Goal: Task Accomplishment & Management: Manage account settings

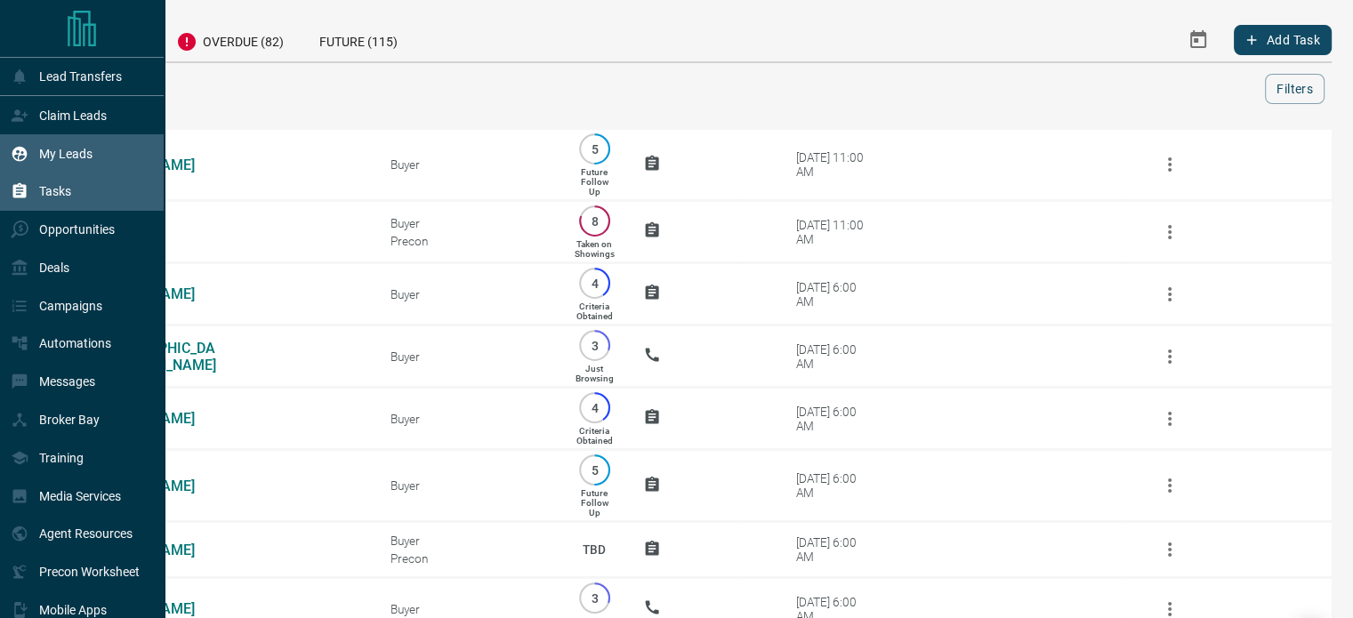
click at [64, 137] on div "My Leads" at bounding box center [82, 153] width 165 height 38
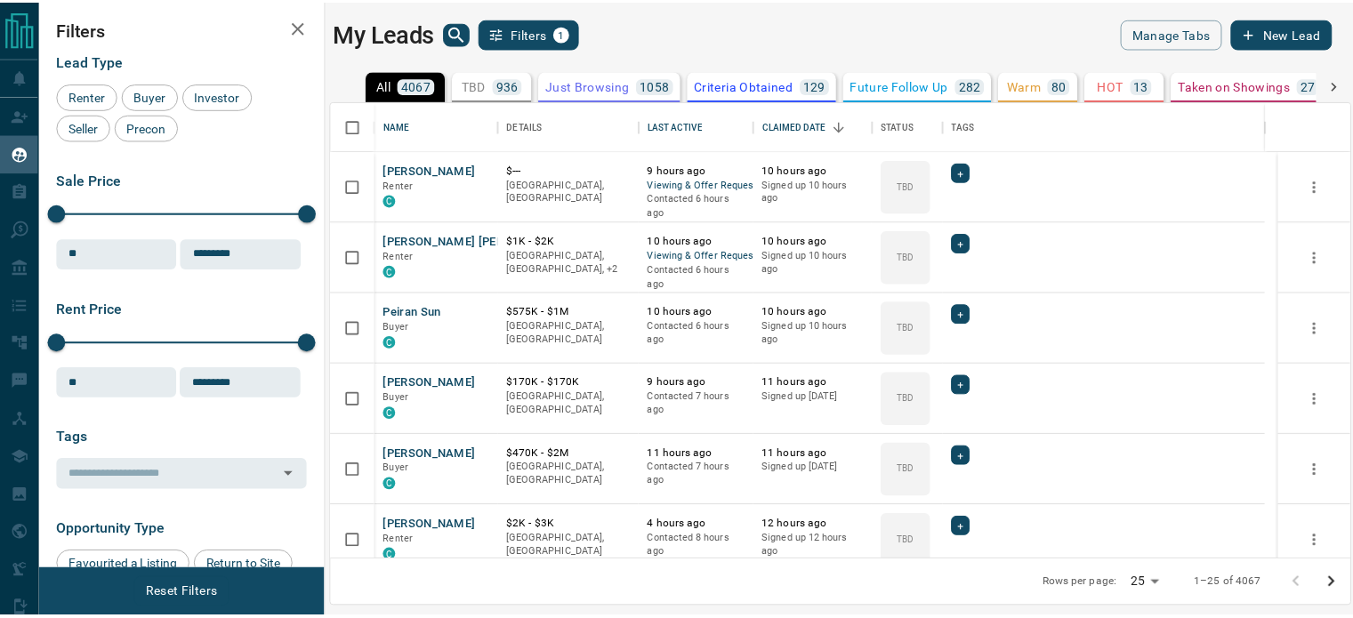
scroll to position [446, 1017]
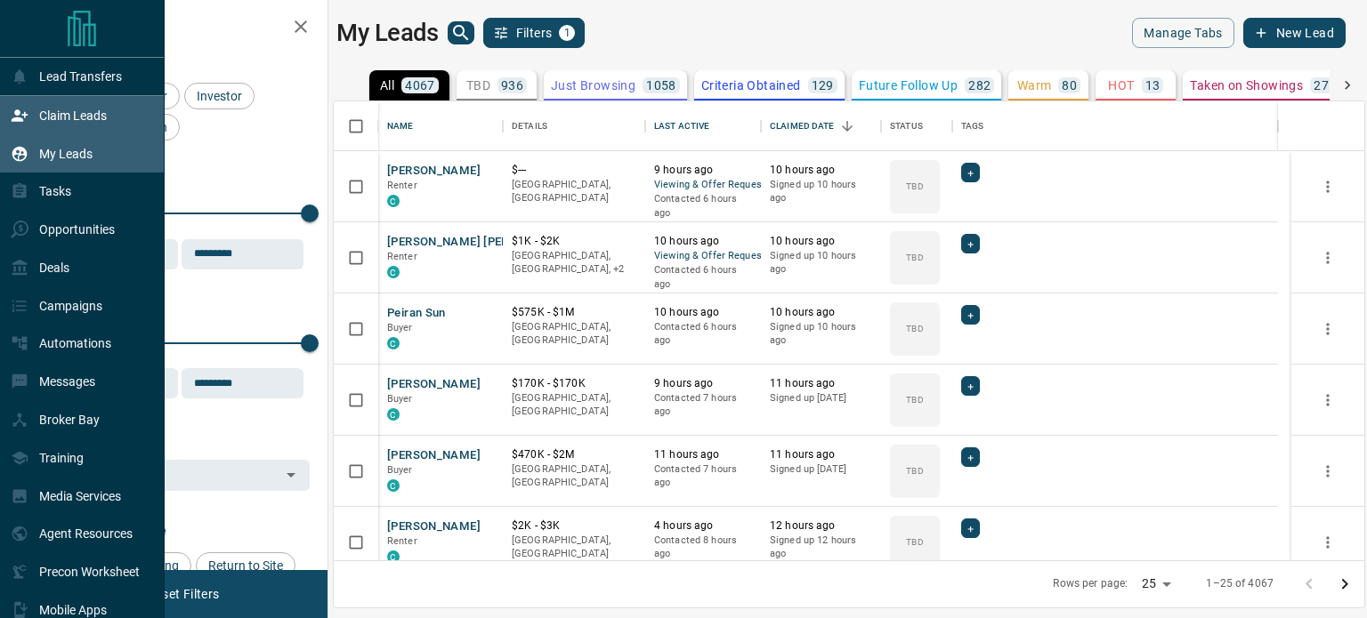
click at [32, 114] on div "Claim Leads" at bounding box center [59, 115] width 96 height 29
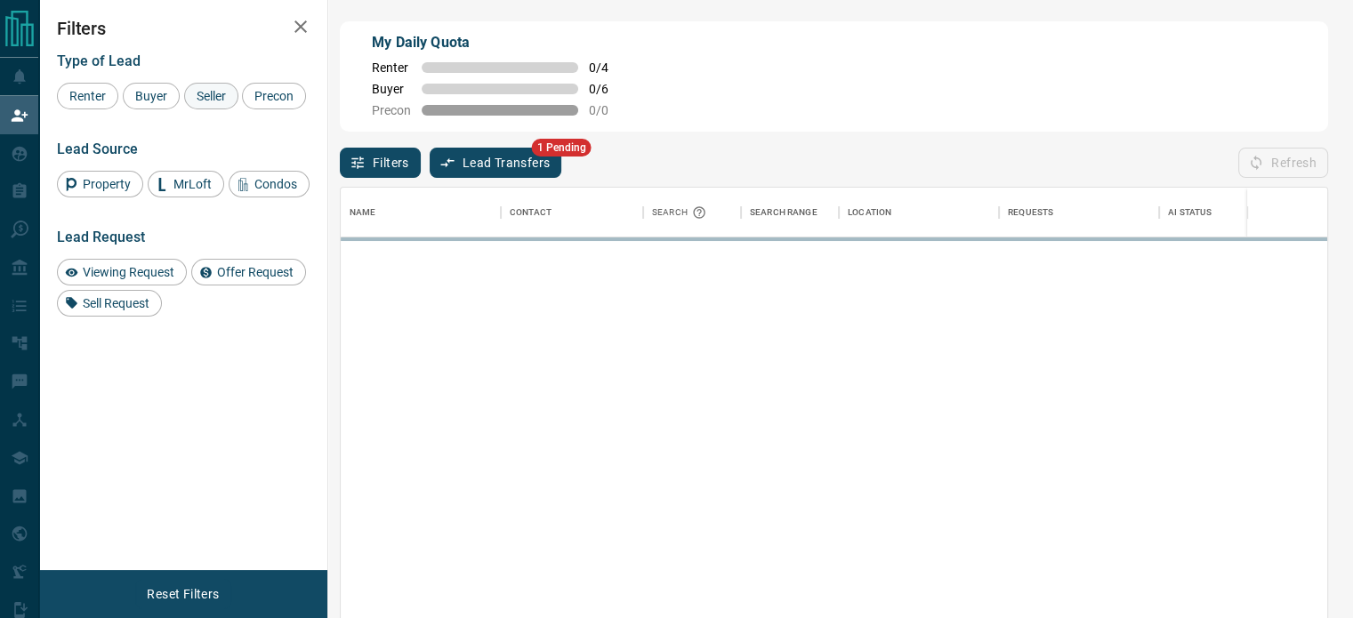
scroll to position [452, 972]
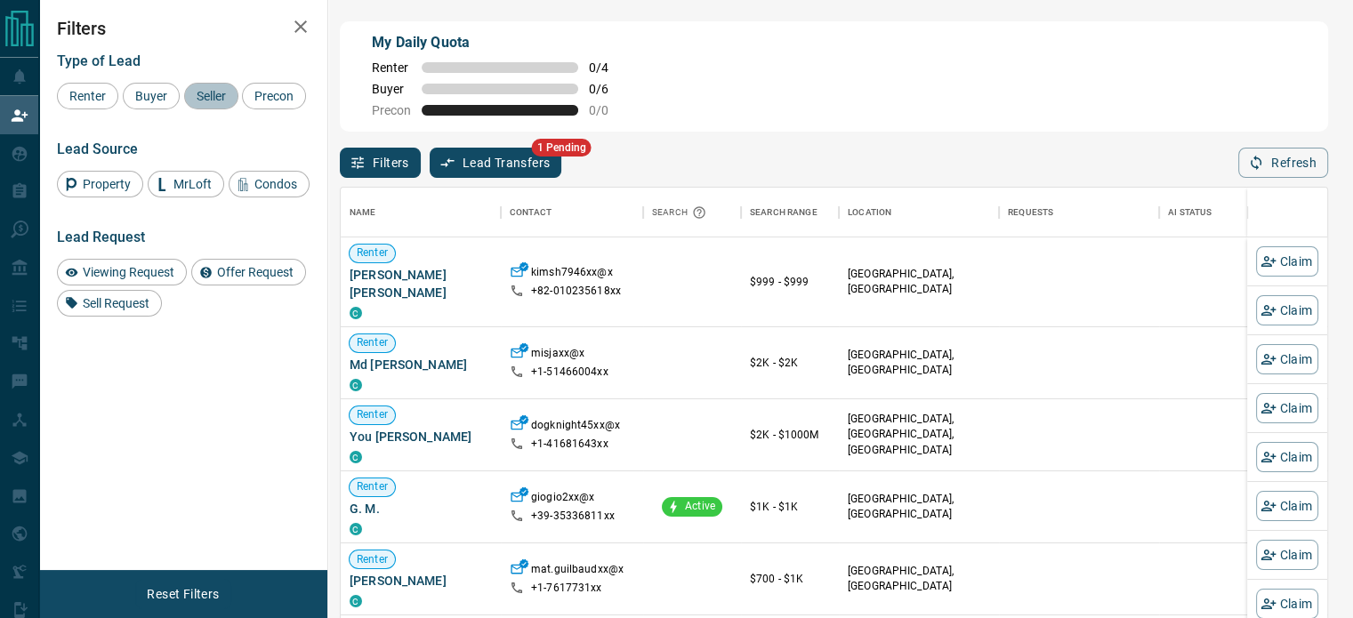
click at [221, 99] on span "Seller" at bounding box center [211, 96] width 42 height 14
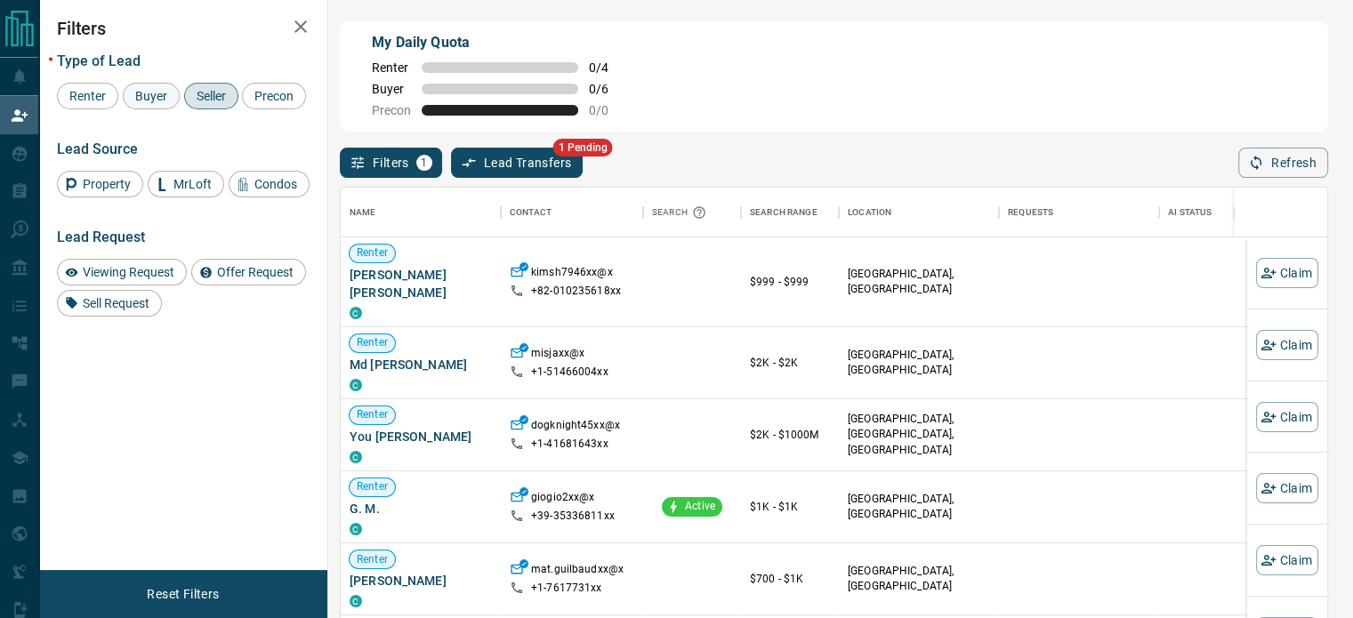
click at [138, 93] on span "Buyer" at bounding box center [151, 96] width 44 height 14
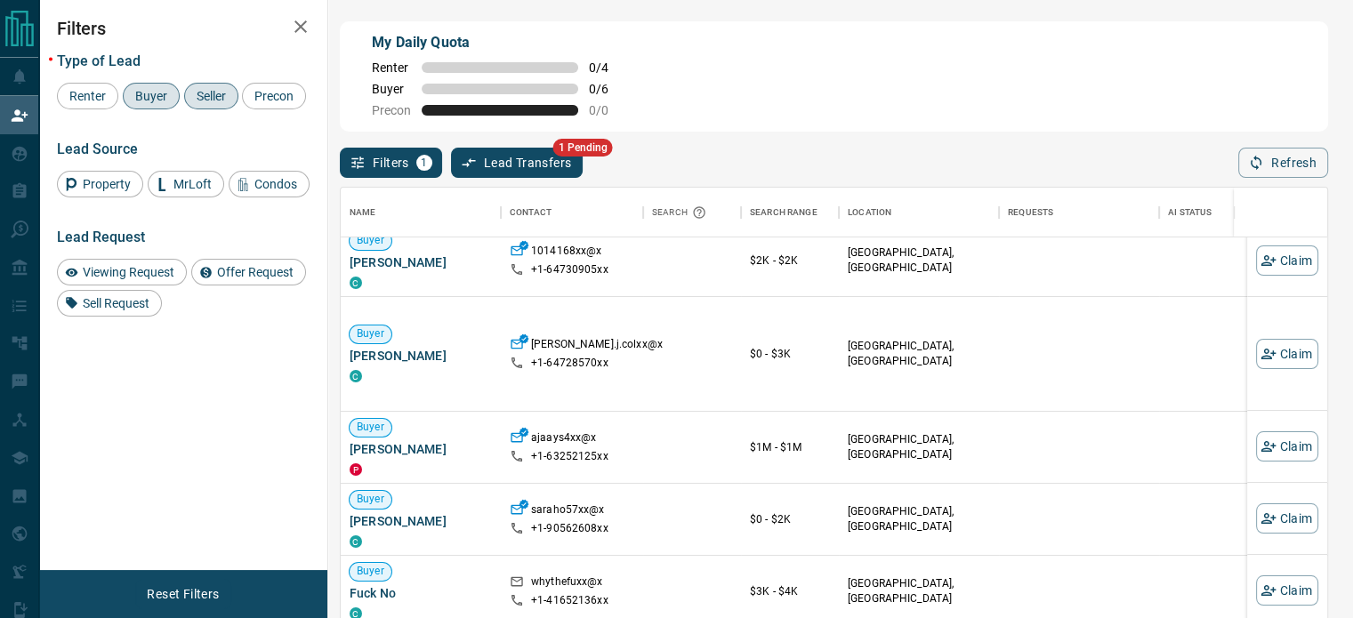
scroll to position [93, 0]
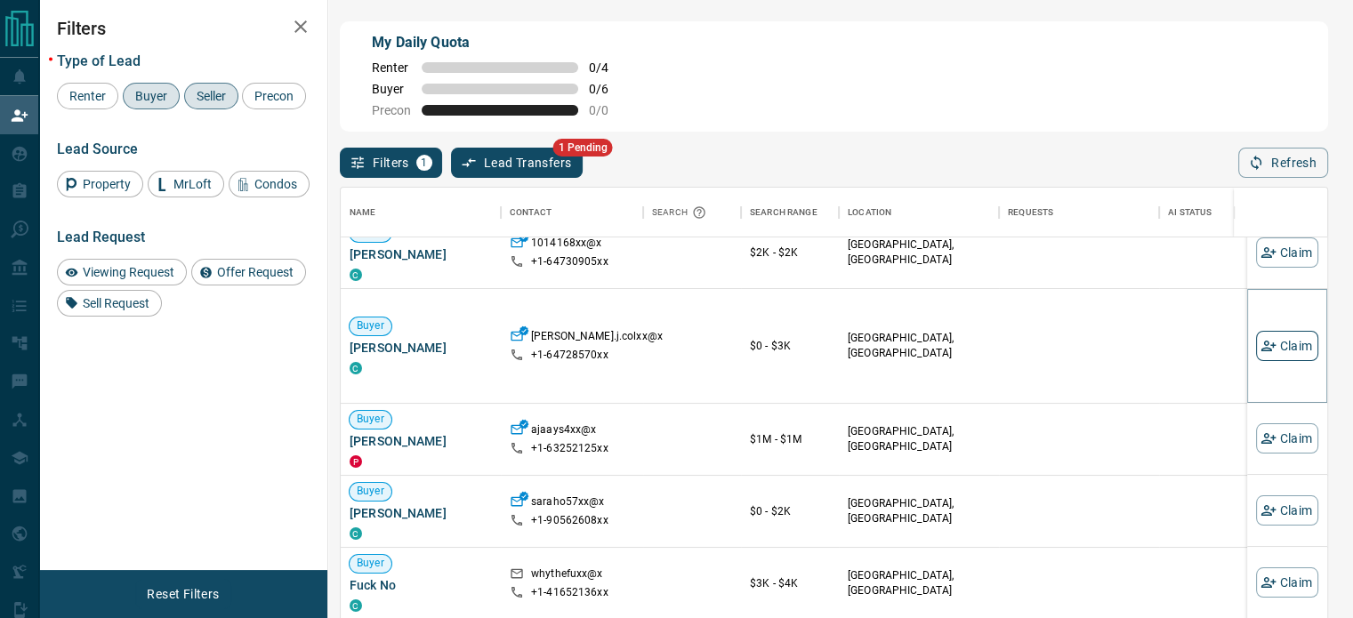
click at [1270, 348] on button "Claim" at bounding box center [1287, 346] width 62 height 30
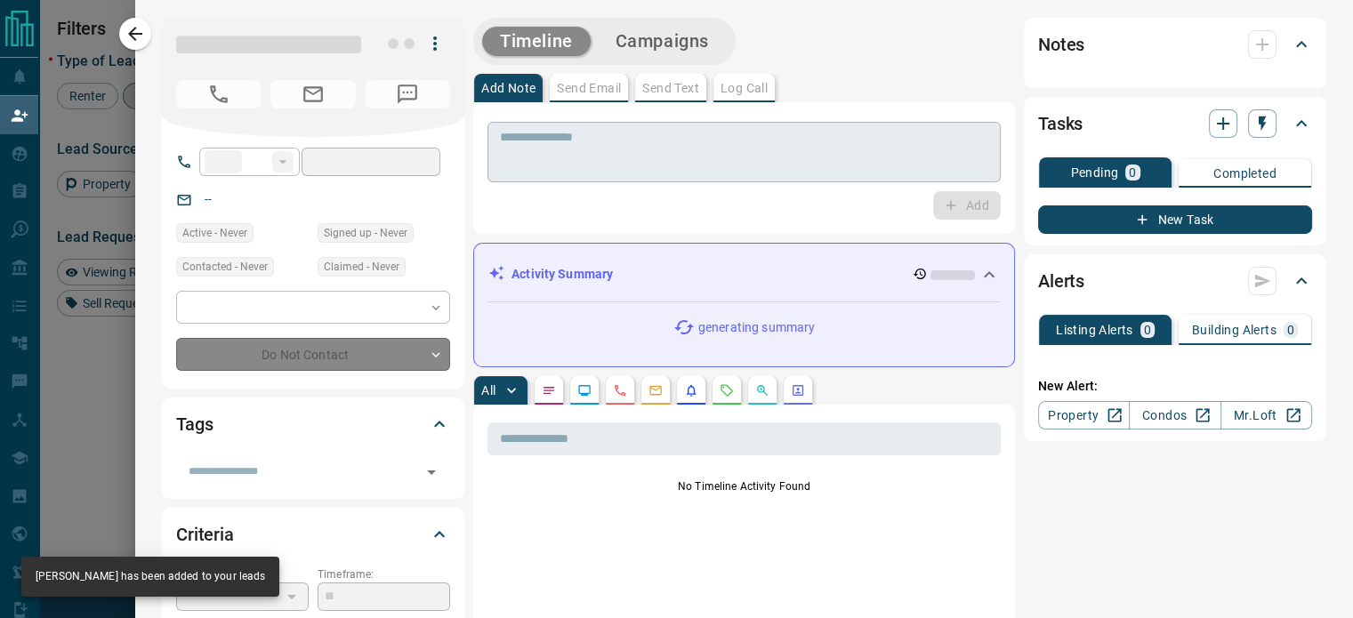
type input "**"
type input "**********"
type input "*"
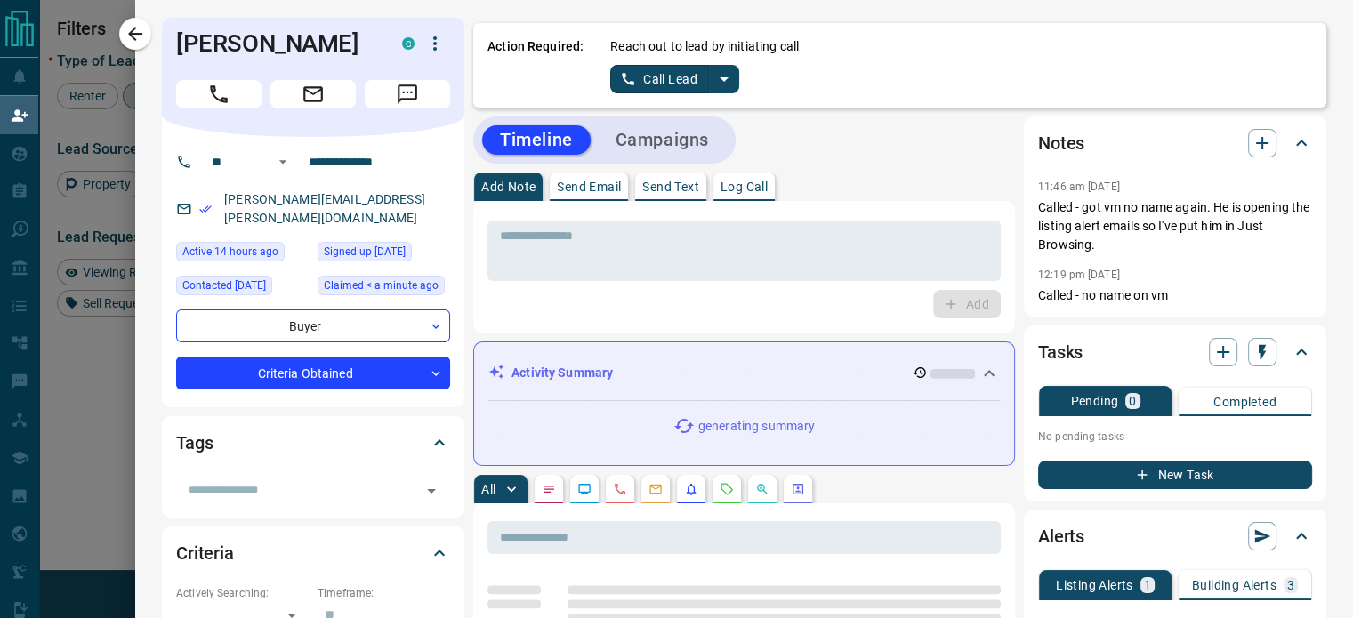
click at [719, 82] on icon "split button" at bounding box center [724, 79] width 21 height 21
click at [657, 147] on li "Log Manual Call" at bounding box center [673, 140] width 109 height 27
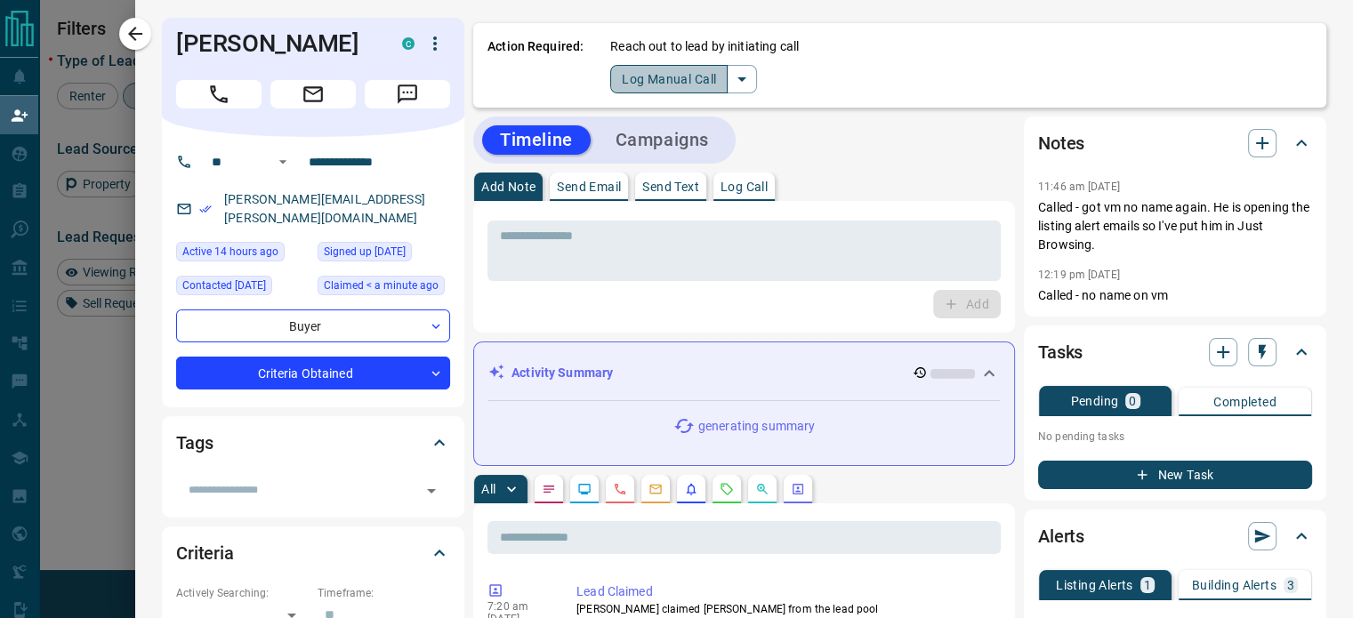
click at [617, 80] on button "Log Manual Call" at bounding box center [668, 79] width 117 height 28
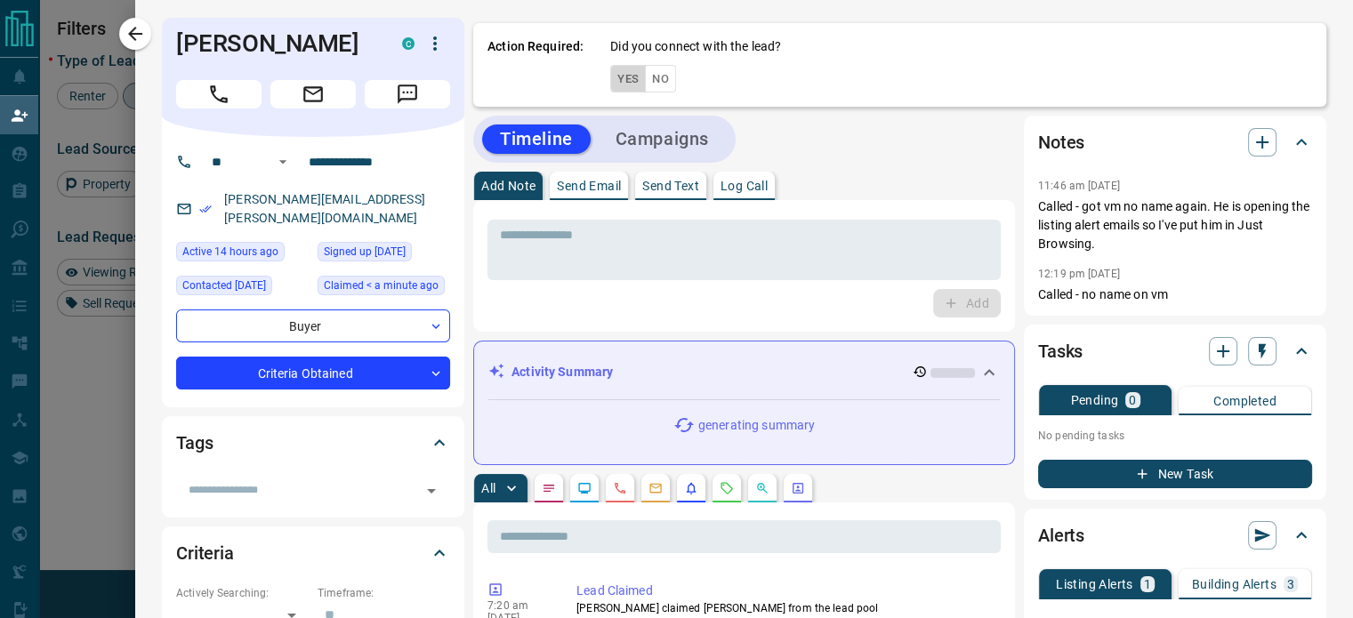
click at [617, 80] on button "Yes" at bounding box center [628, 79] width 36 height 28
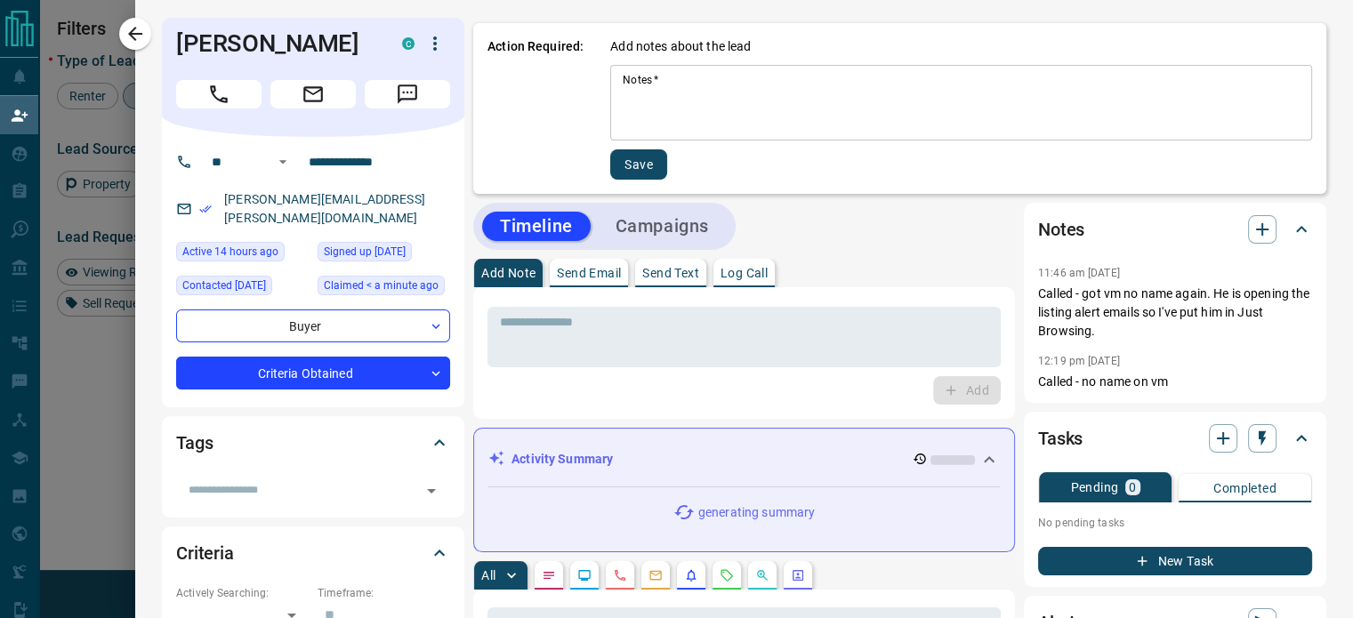
click at [677, 81] on textarea "Notes   *" at bounding box center [961, 103] width 677 height 61
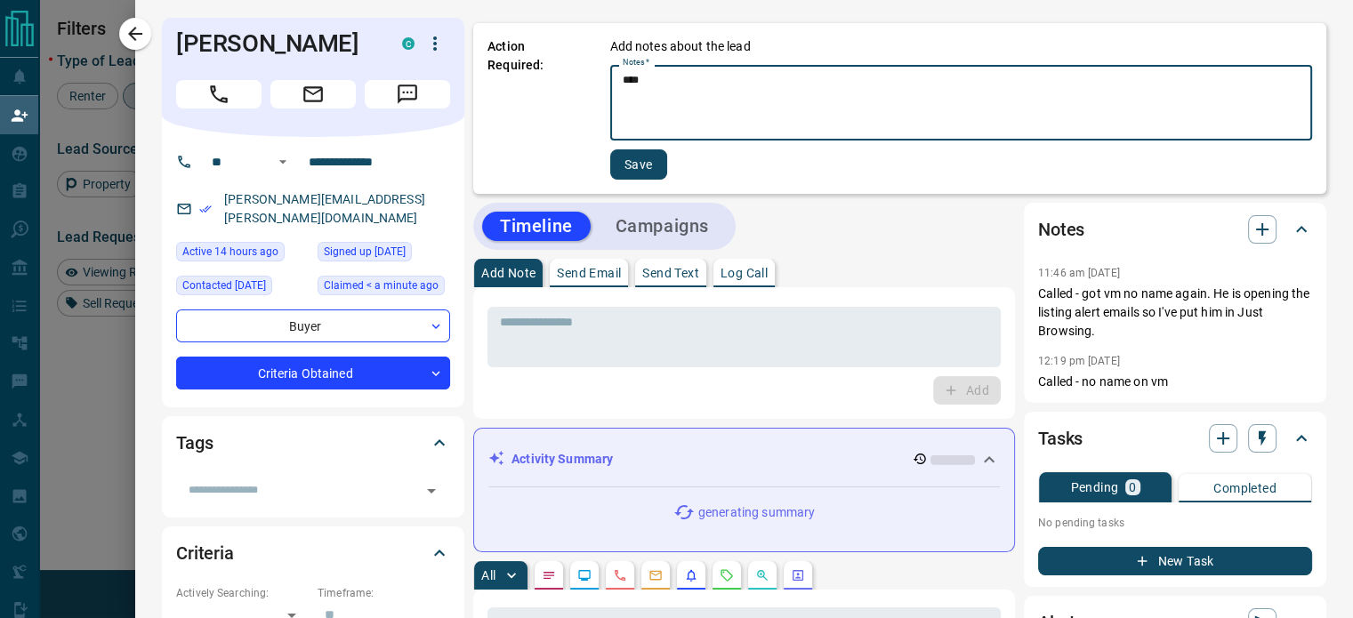
type textarea "****"
click at [637, 164] on button "Save" at bounding box center [638, 164] width 57 height 30
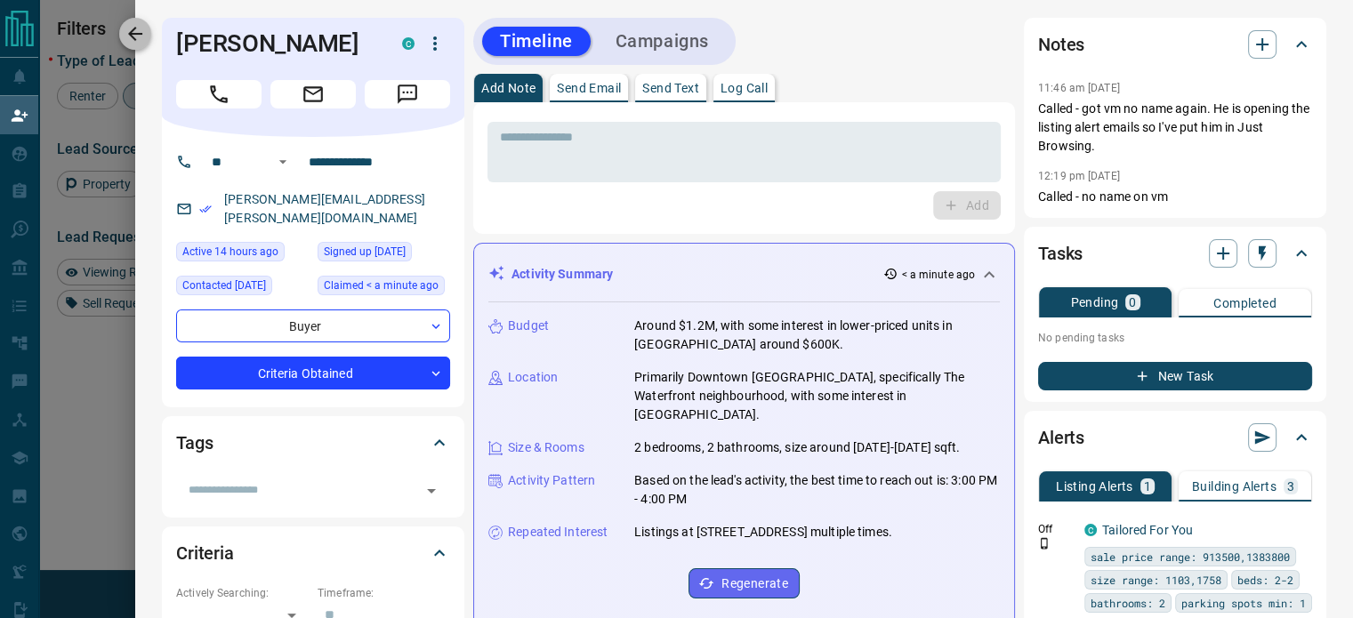
click at [132, 44] on button "button" at bounding box center [135, 34] width 32 height 32
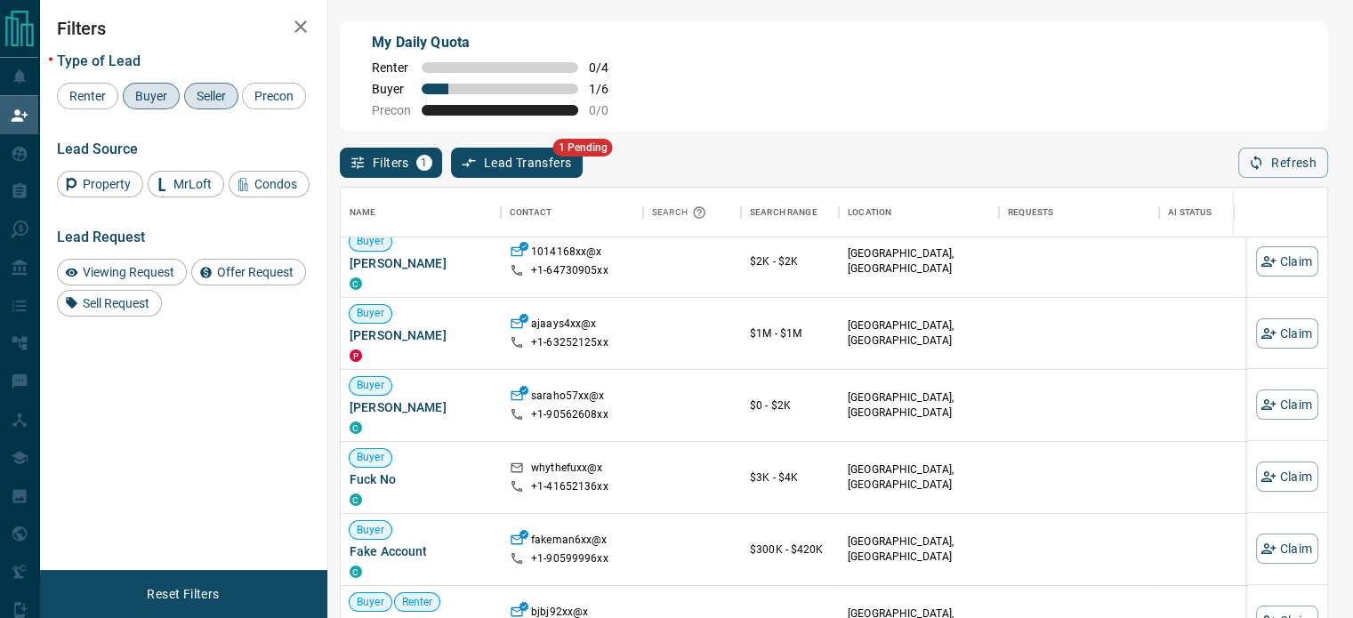
scroll to position [85, 0]
click at [1264, 401] on button "Claim" at bounding box center [1287, 403] width 62 height 30
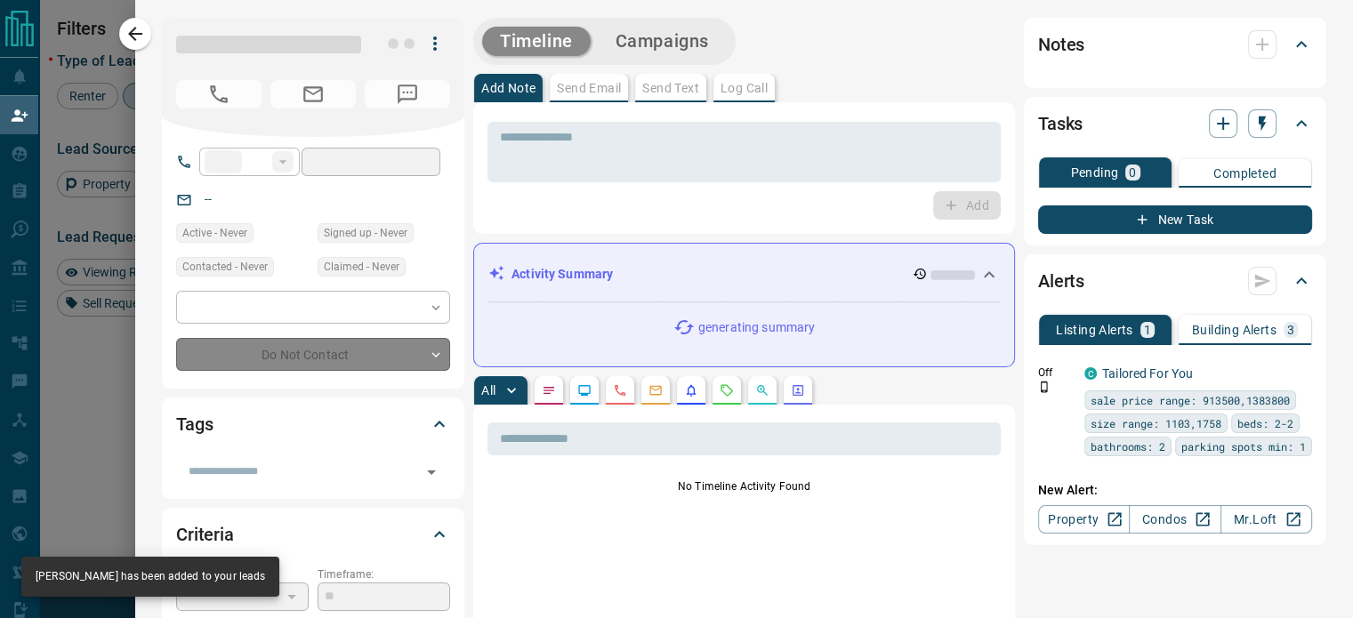
type input "**"
type input "**********"
type input "*"
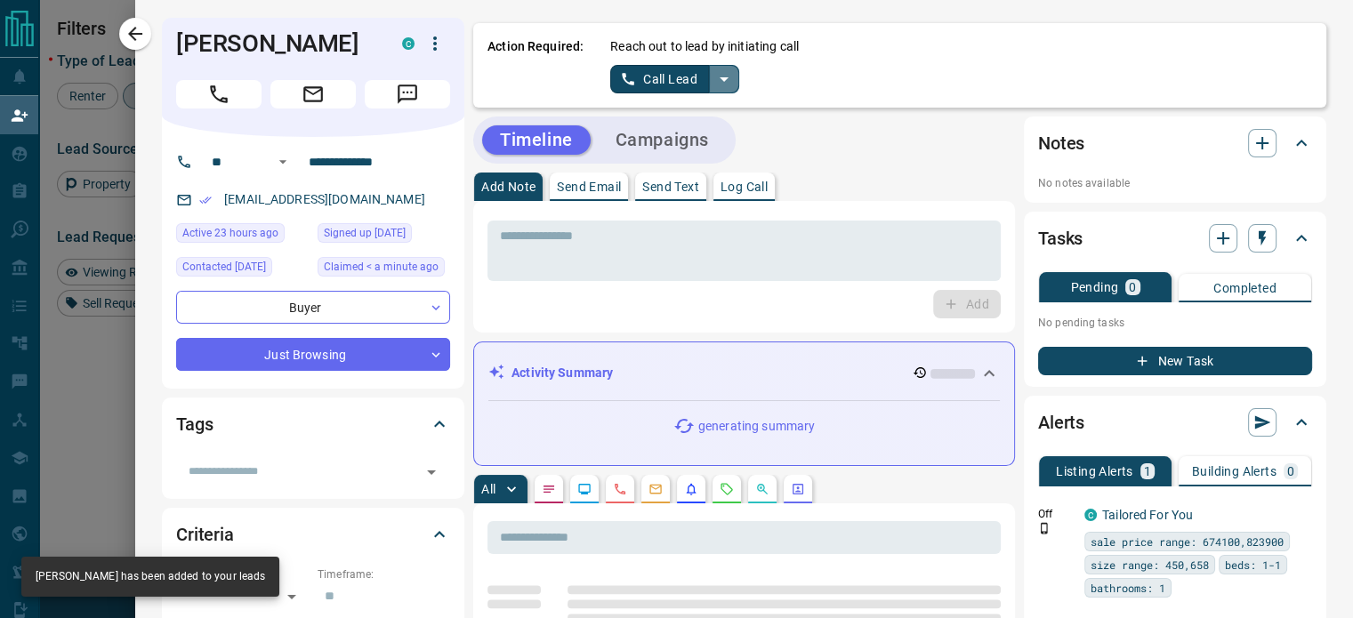
click at [714, 83] on icon "split button" at bounding box center [724, 79] width 21 height 21
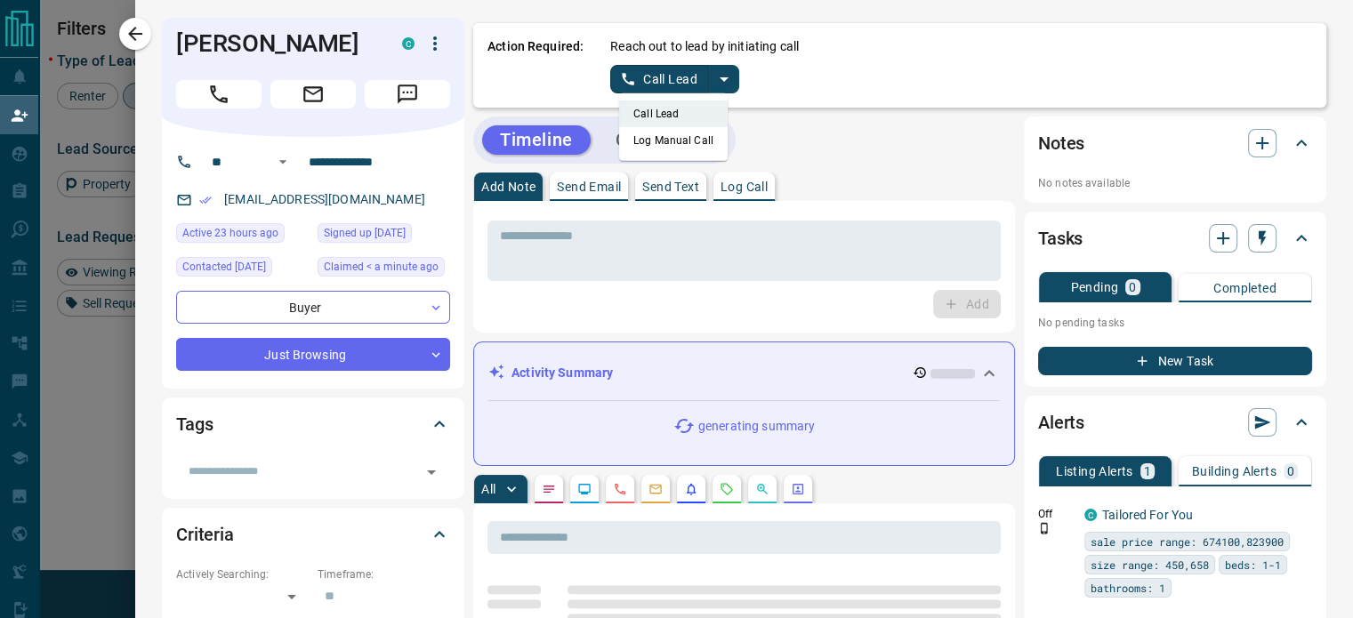
click at [701, 138] on li "Log Manual Call" at bounding box center [673, 140] width 109 height 27
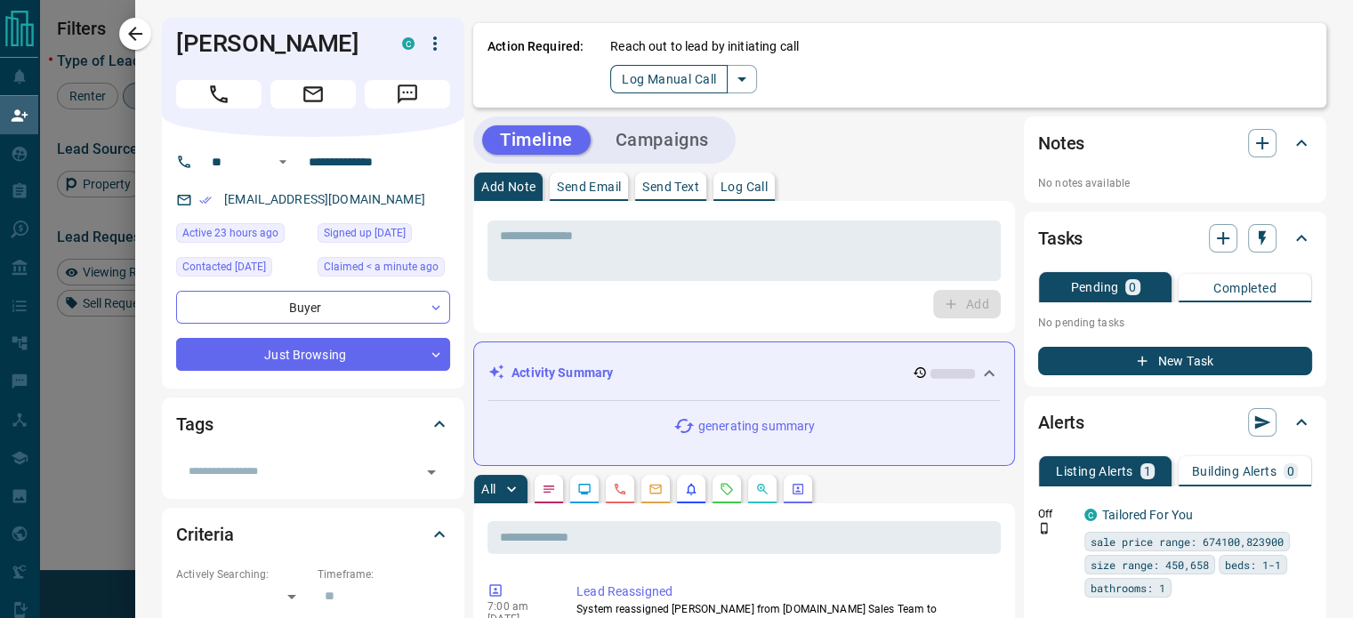
click at [649, 81] on button "Log Manual Call" at bounding box center [668, 79] width 117 height 28
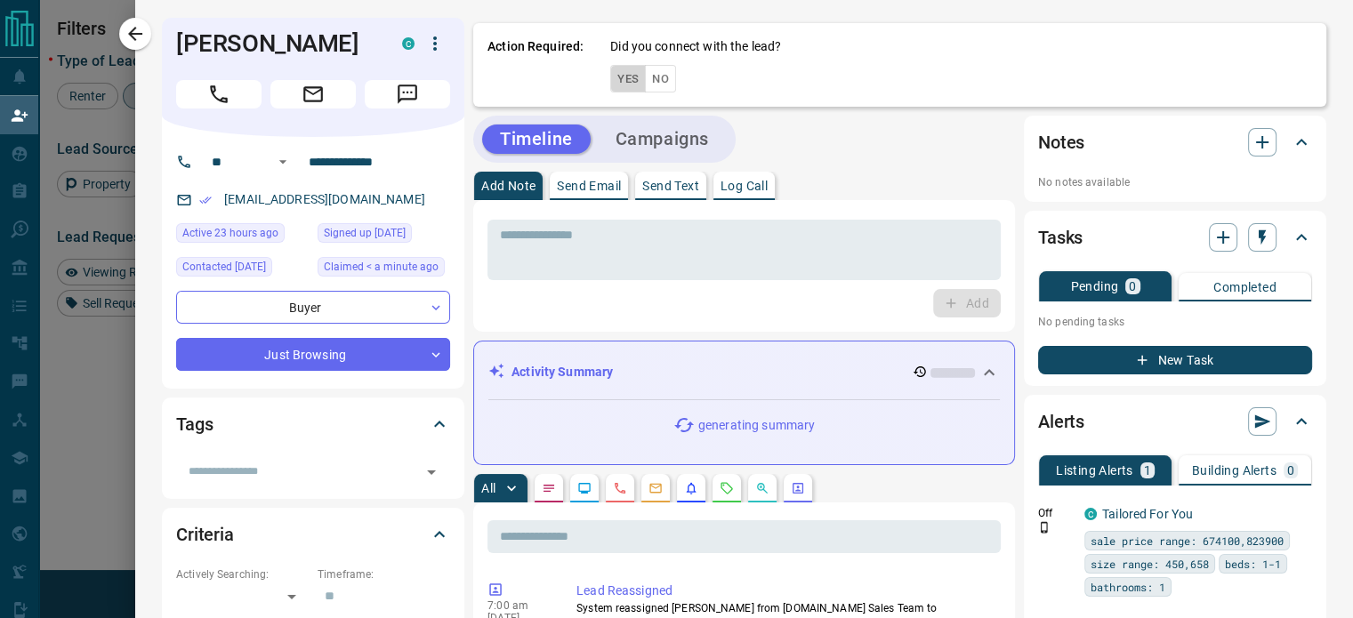
click at [610, 85] on button "Yes" at bounding box center [628, 79] width 36 height 28
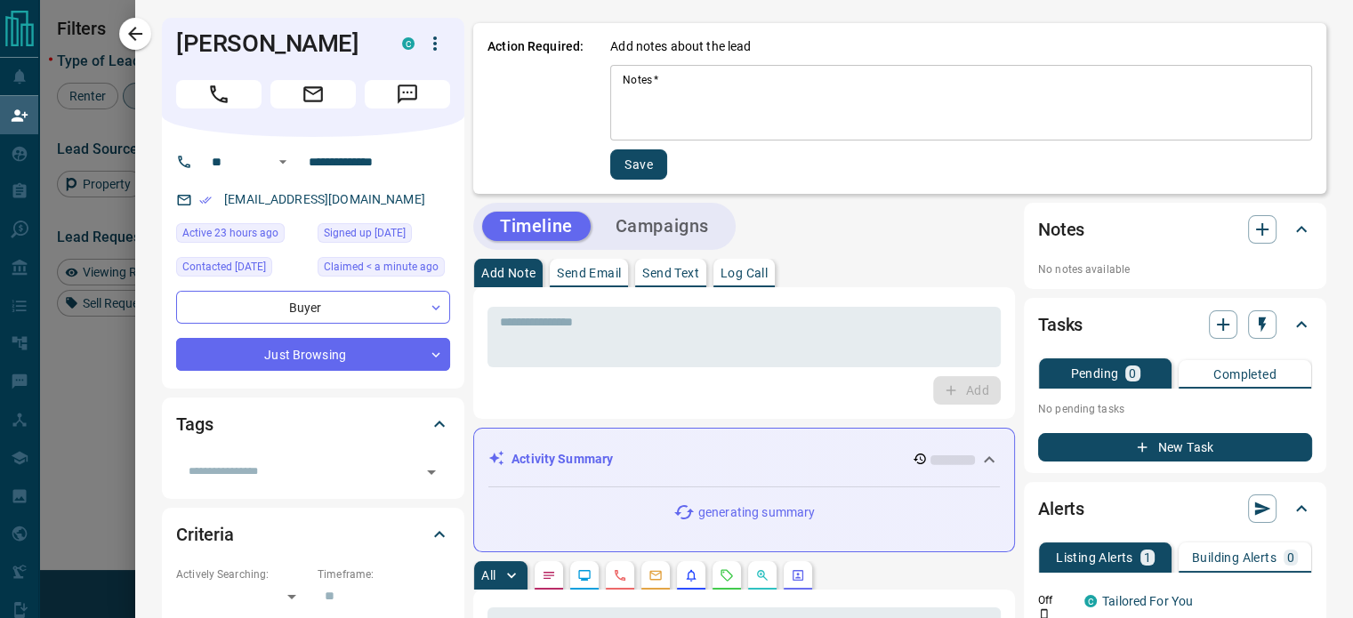
click at [674, 96] on textarea "Notes   *" at bounding box center [961, 103] width 677 height 61
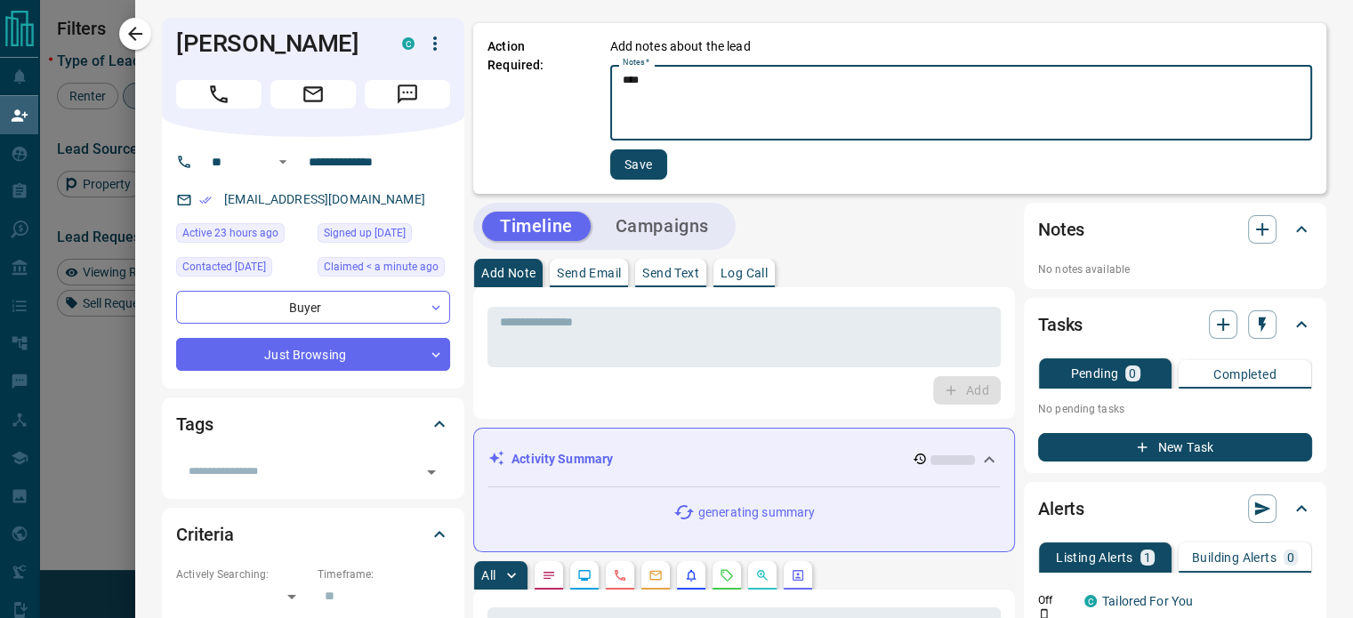
type textarea "****"
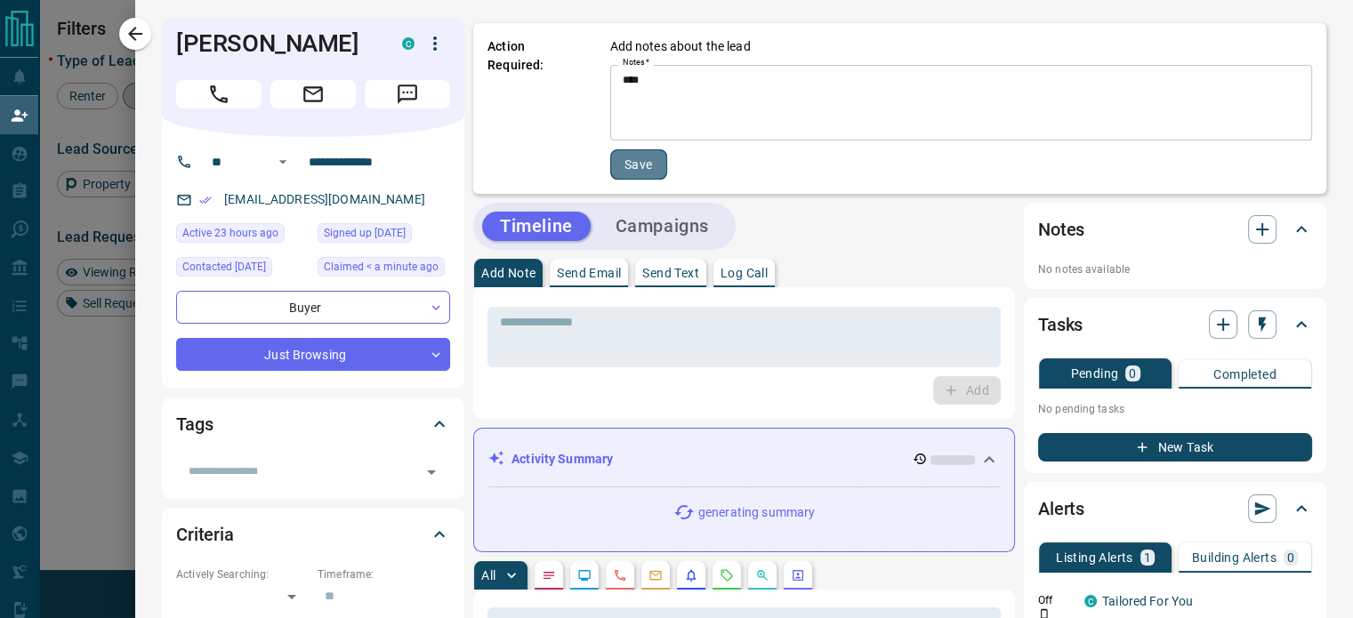
click at [635, 166] on button "Save" at bounding box center [638, 164] width 57 height 30
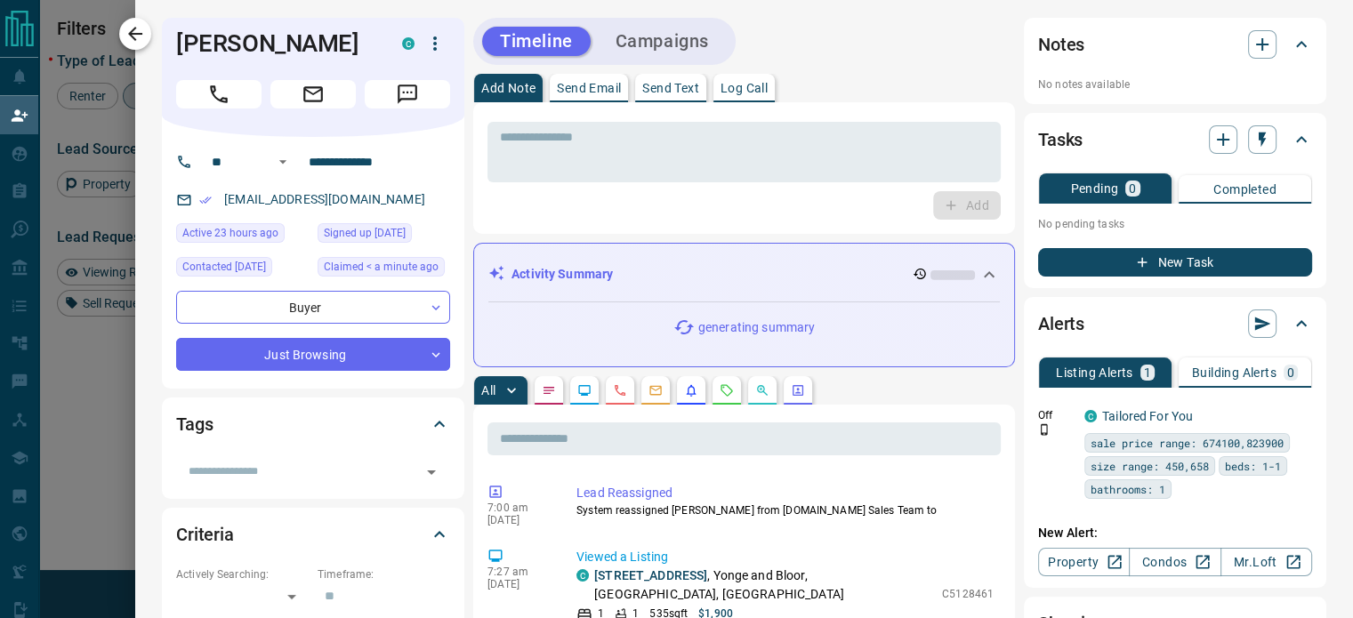
click at [135, 36] on icon "button" at bounding box center [135, 33] width 21 height 21
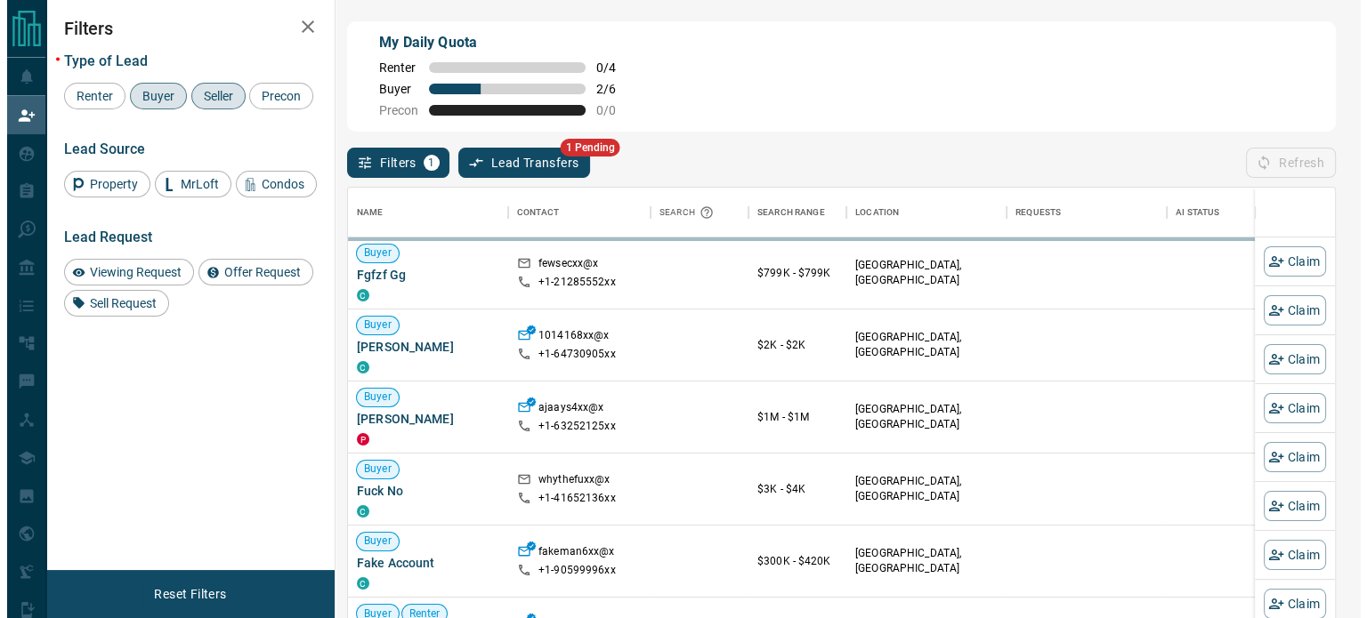
scroll to position [452, 972]
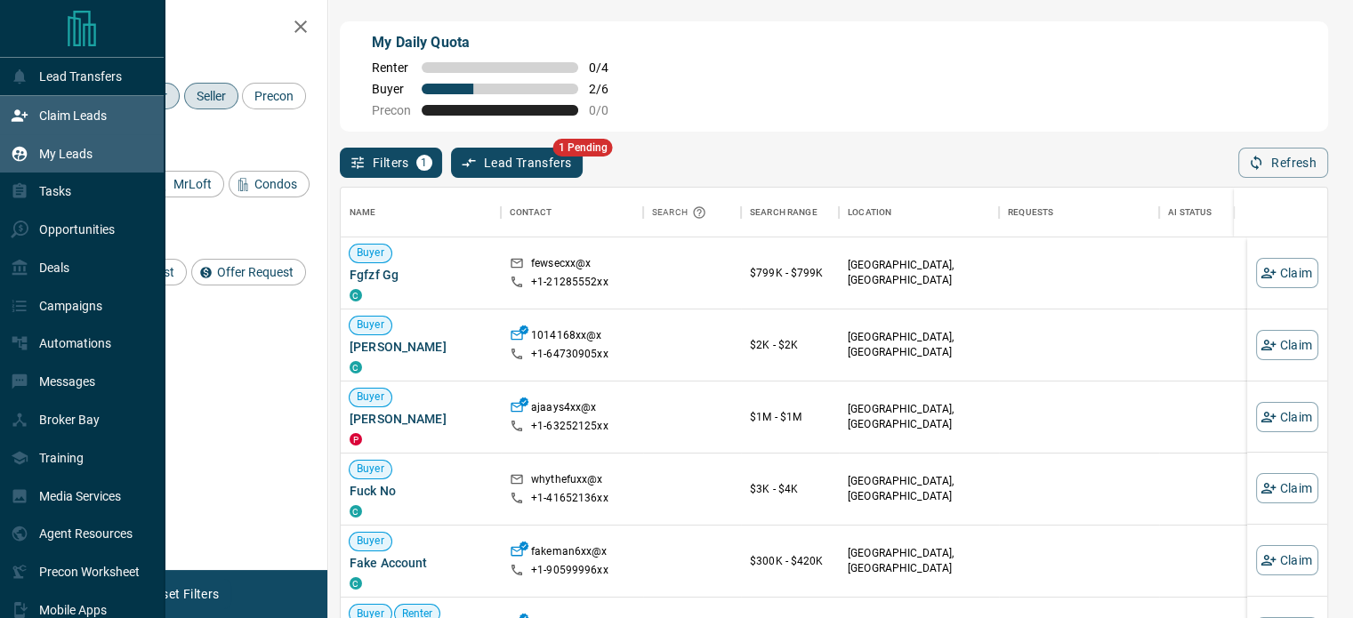
click at [66, 149] on p "My Leads" at bounding box center [65, 154] width 53 height 14
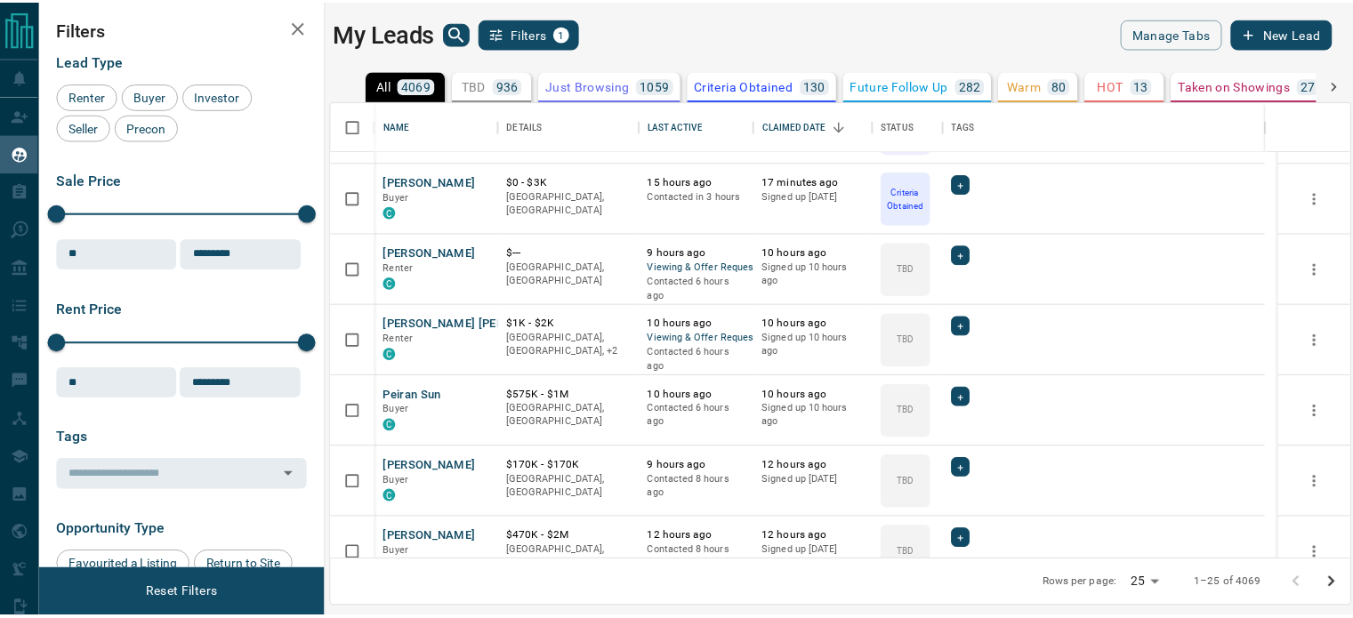
scroll to position [48, 0]
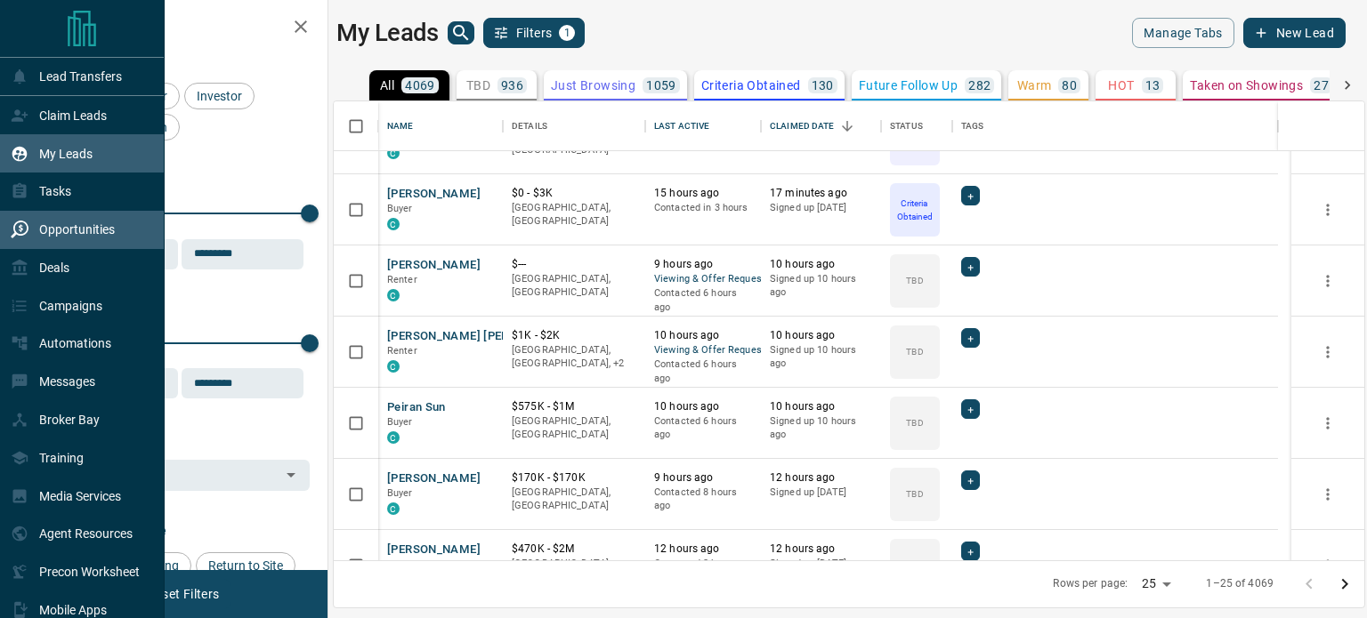
click at [0, 234] on div "Opportunities" at bounding box center [82, 230] width 165 height 38
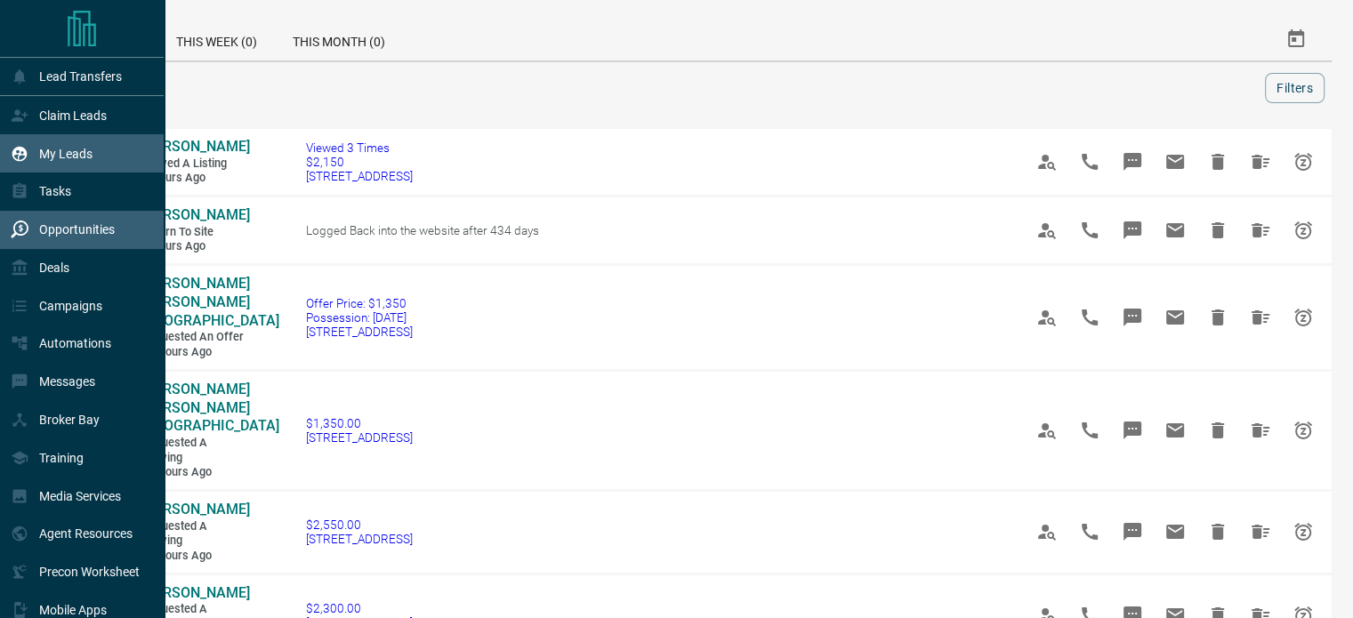
click at [36, 154] on div "My Leads" at bounding box center [52, 153] width 82 height 29
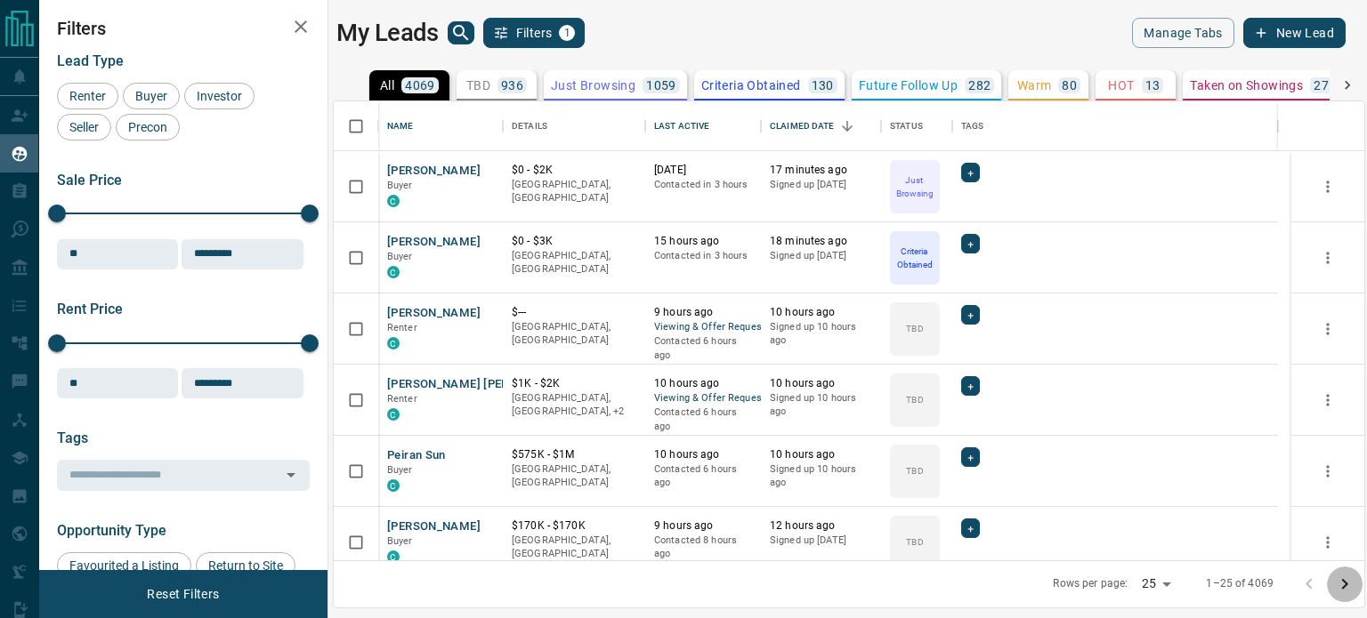
click at [1335, 587] on icon "Go to next page" at bounding box center [1344, 584] width 21 height 21
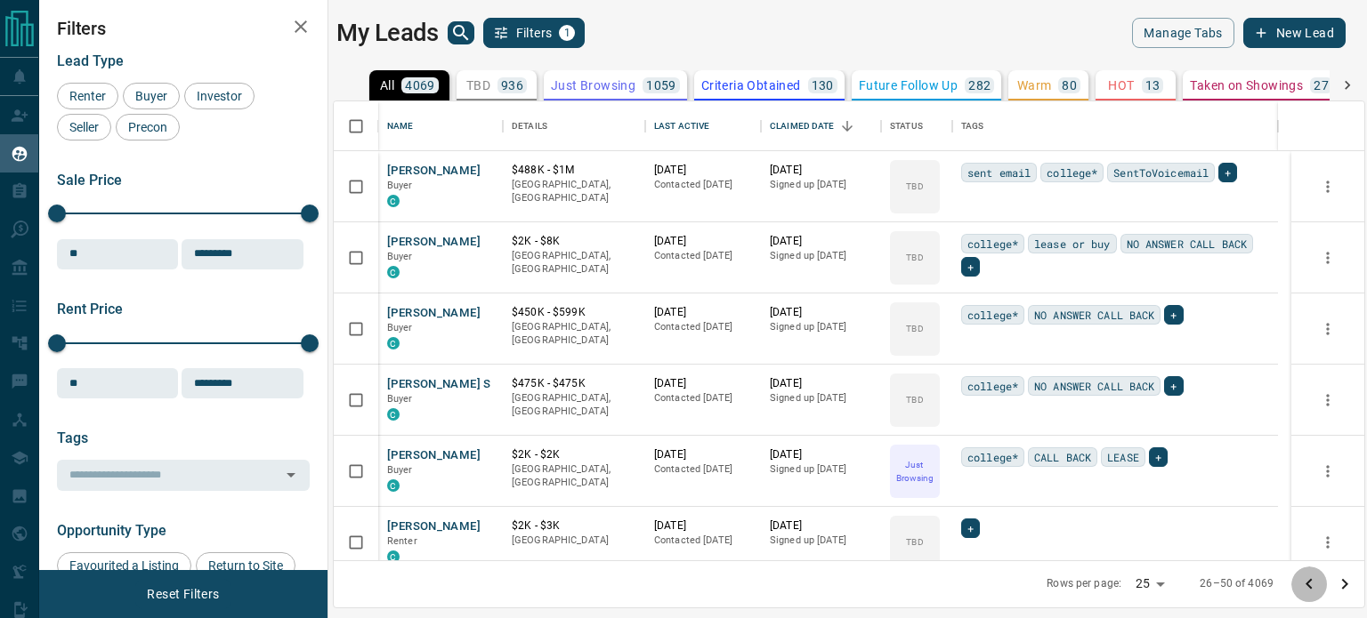
click at [1297, 597] on button "Go to previous page" at bounding box center [1309, 585] width 36 height 36
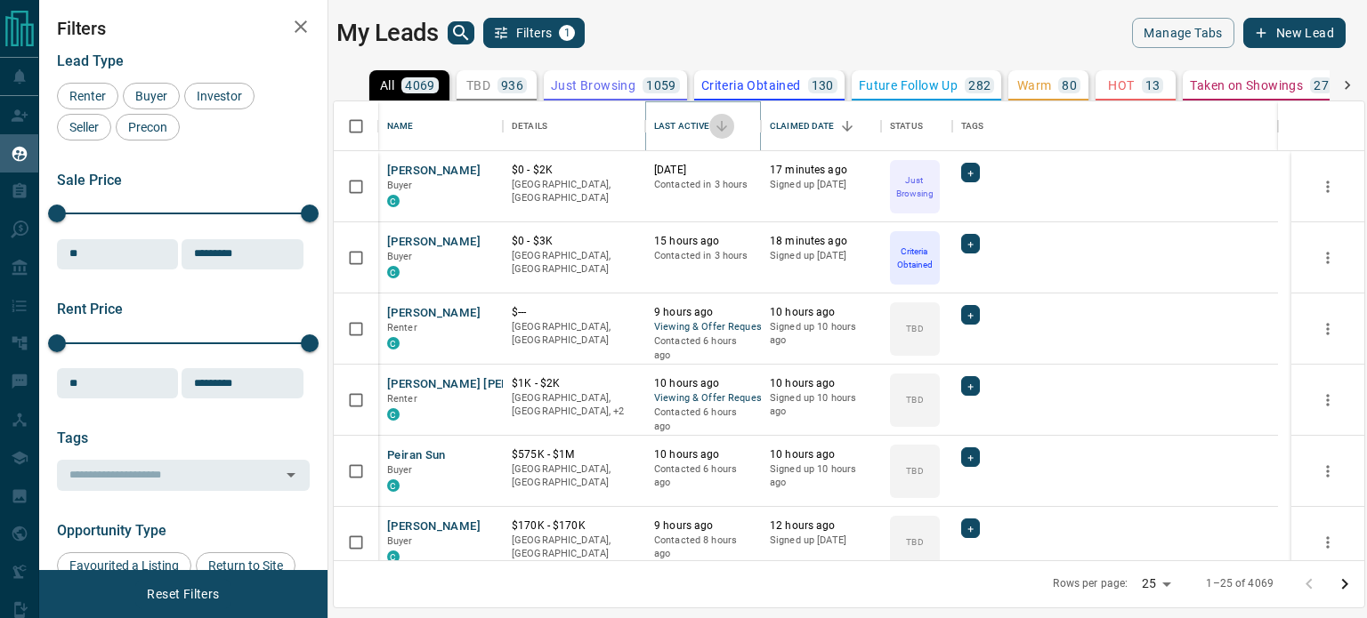
click at [728, 125] on icon "Sort" at bounding box center [722, 126] width 16 height 16
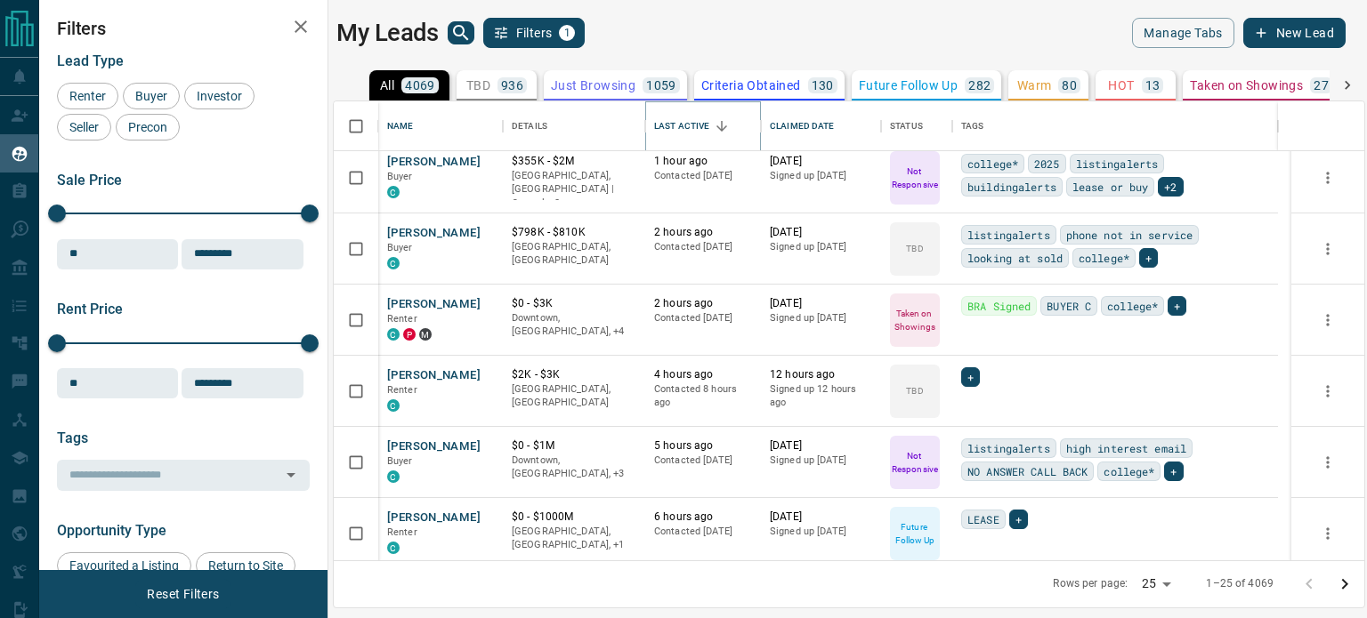
scroll to position [295, 0]
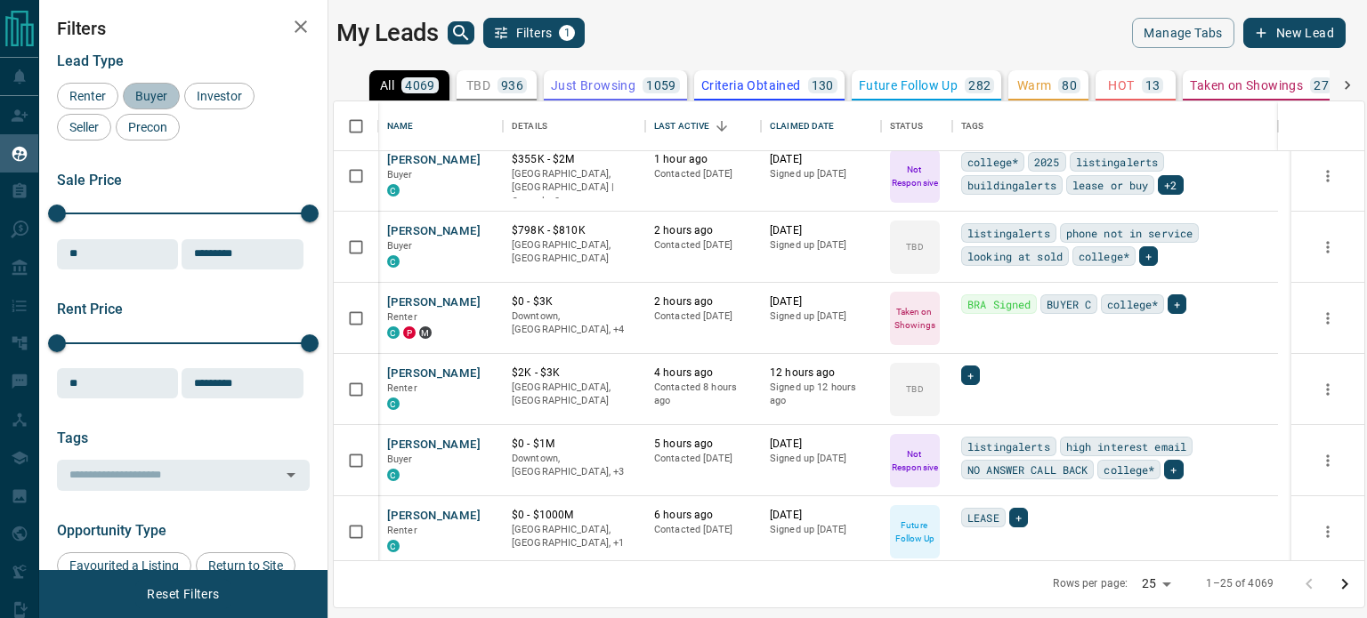
click at [157, 97] on span "Buyer" at bounding box center [151, 96] width 44 height 14
click at [205, 98] on span "Investor" at bounding box center [219, 96] width 58 height 14
click at [89, 136] on div "Seller" at bounding box center [84, 127] width 54 height 27
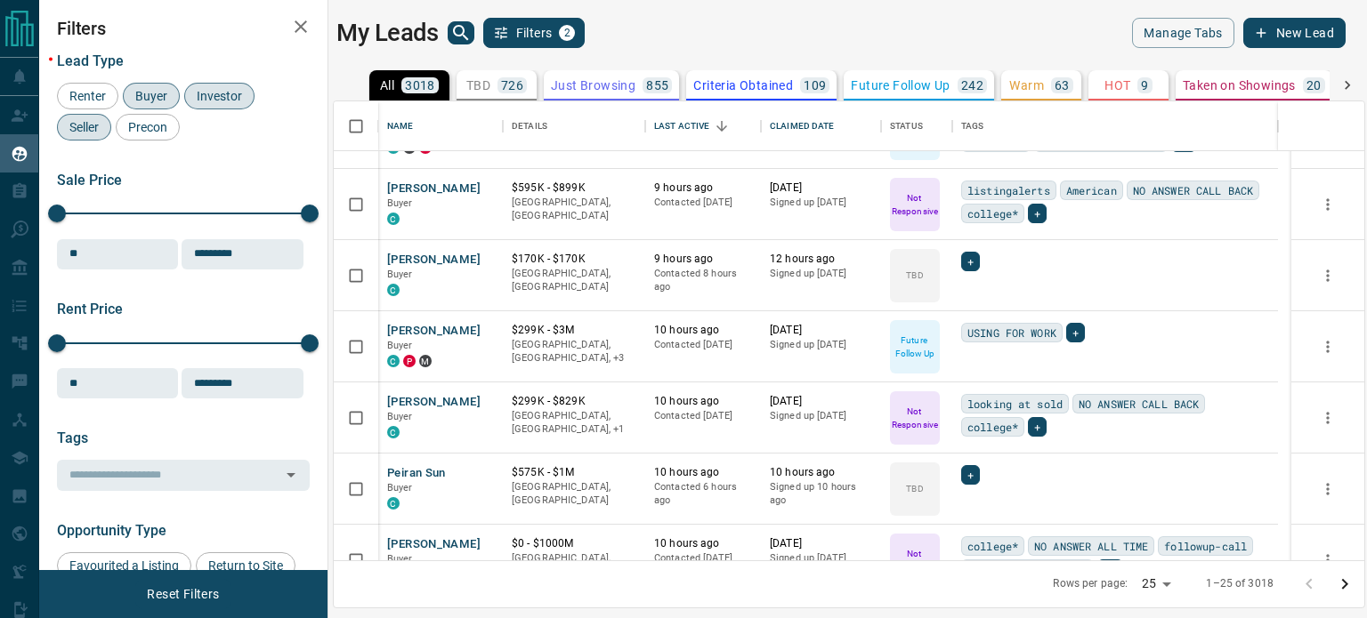
scroll to position [1368, 0]
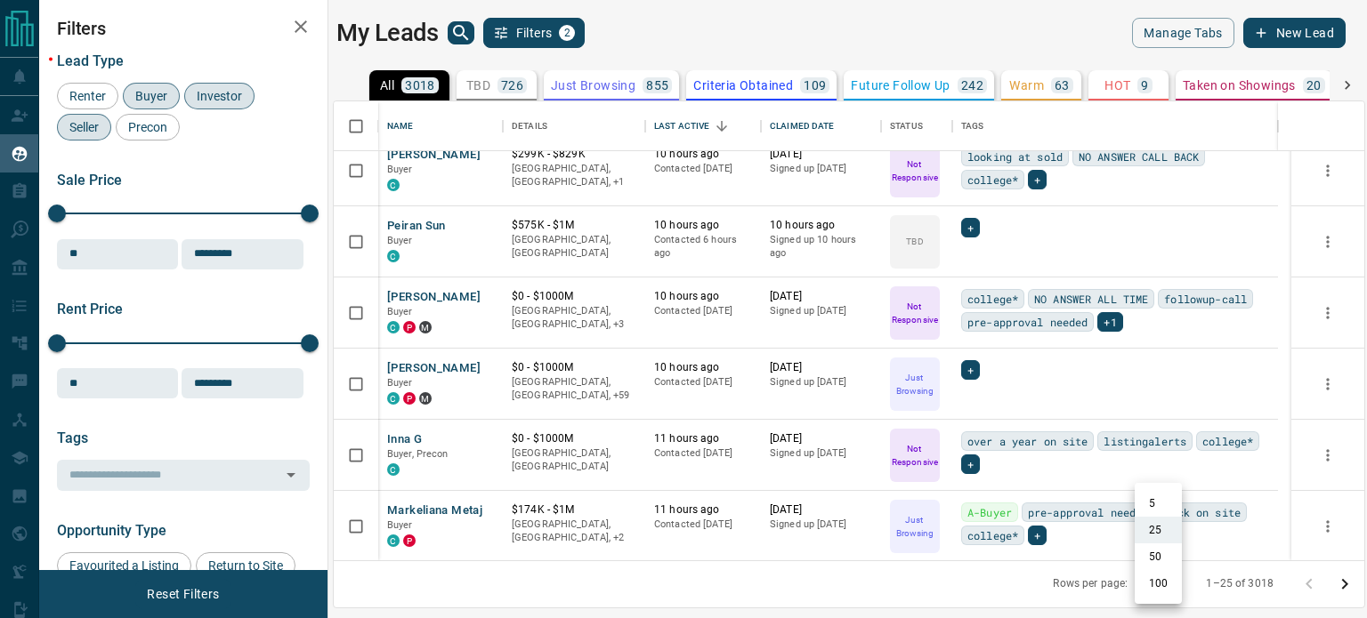
click at [1156, 582] on body "Lead Transfers Claim Leads My Leads Tasks Opportunities Deals Campaigns Automat…" at bounding box center [683, 298] width 1367 height 596
click at [1156, 582] on li "100" at bounding box center [1157, 583] width 47 height 27
type input "***"
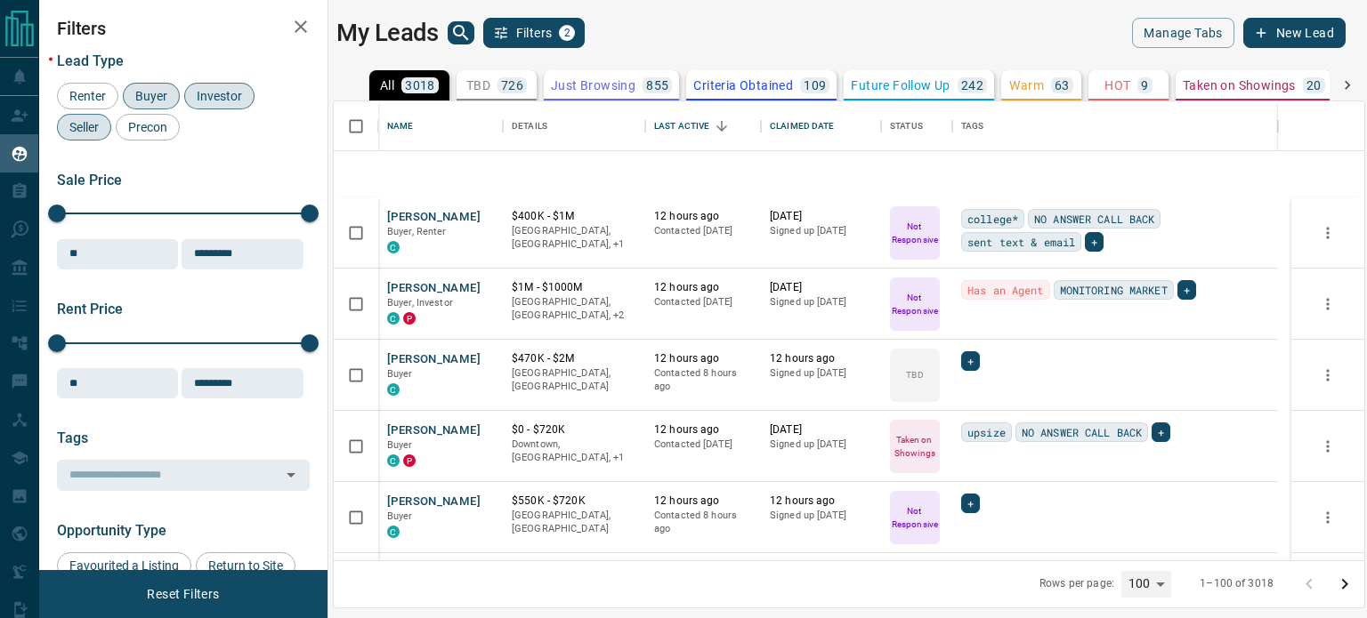
scroll to position [2355, 0]
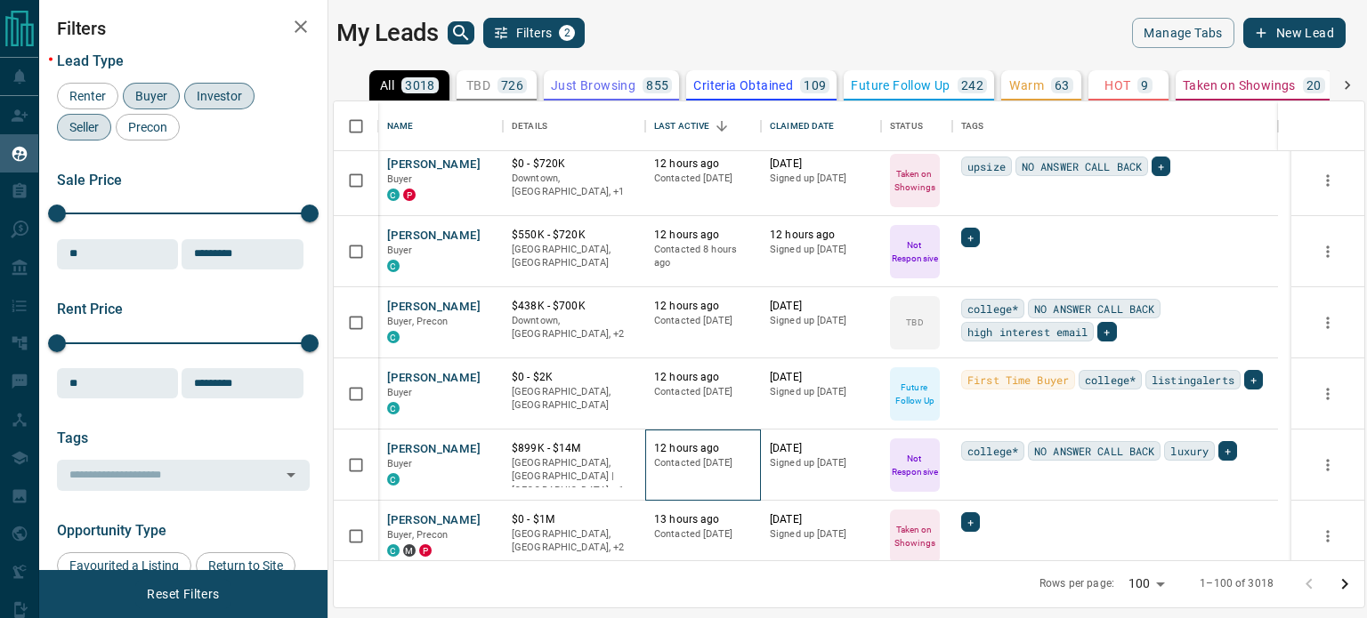
drag, startPoint x: 754, startPoint y: 483, endPoint x: 751, endPoint y: 466, distance: 17.3
click at [751, 466] on div "12 hours ago Contacted [DATE]" at bounding box center [703, 465] width 116 height 71
click at [787, 43] on div "My Leads Filters 2" at bounding box center [588, 33] width 504 height 30
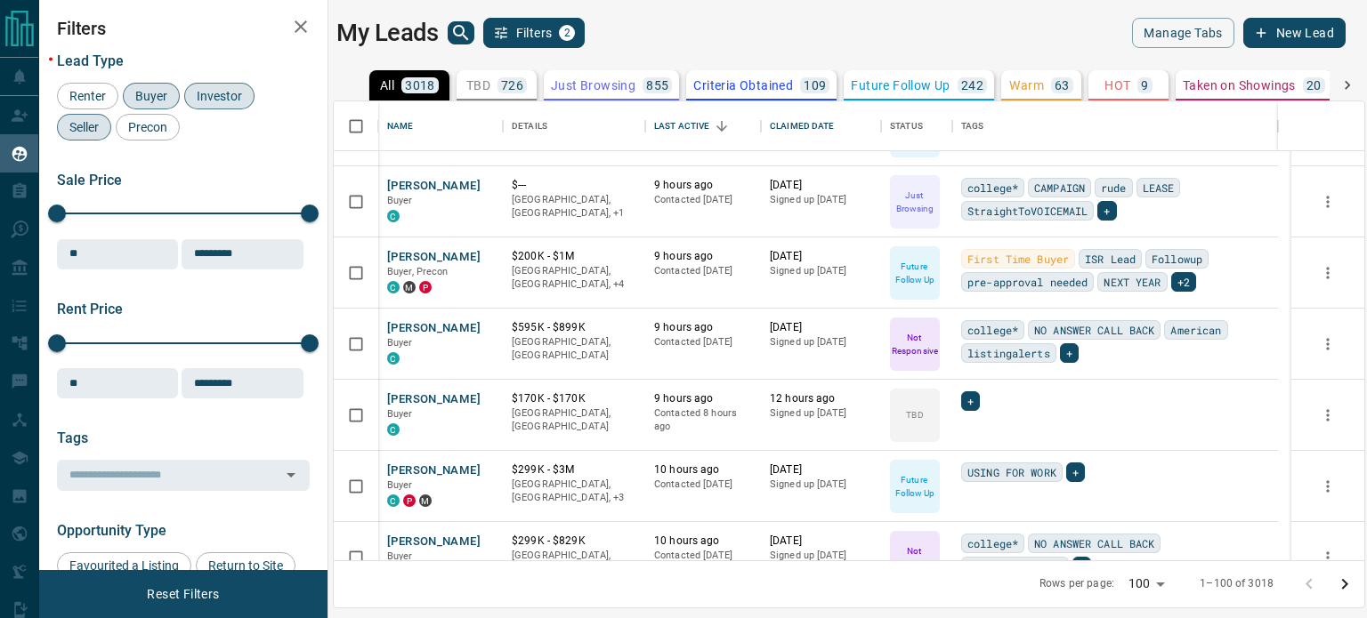
scroll to position [980, 0]
click at [476, 401] on icon "Open in New Tab" at bounding box center [482, 399] width 14 height 14
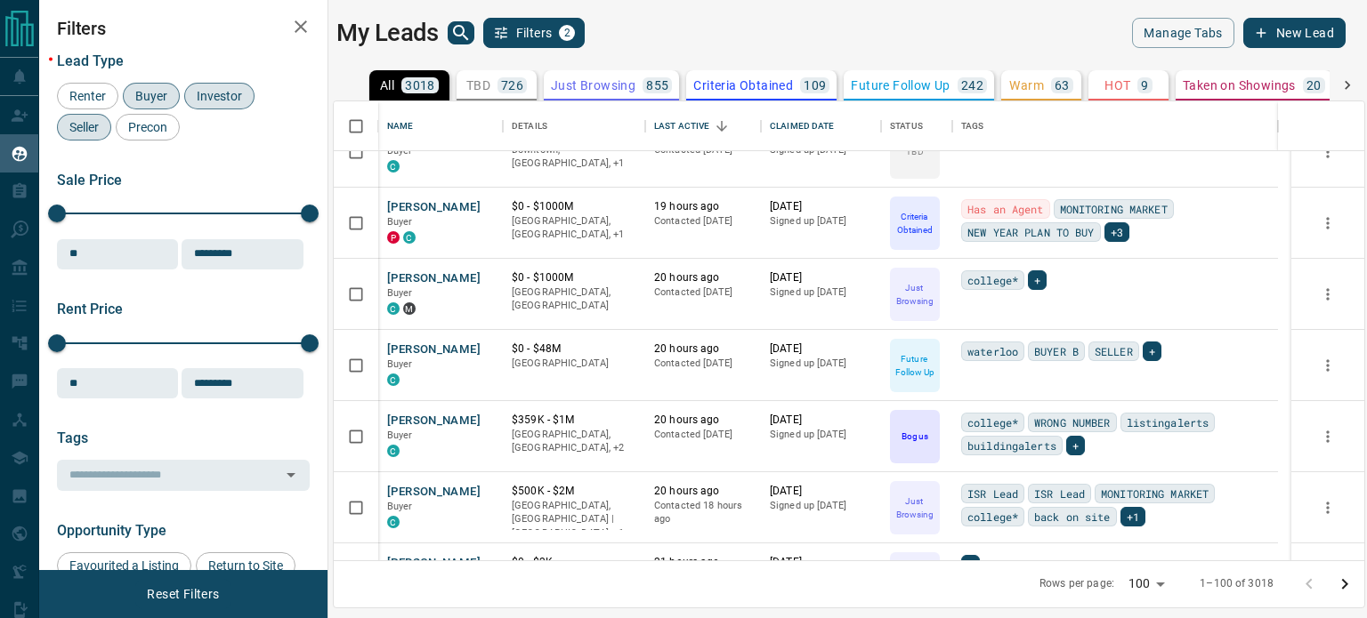
scroll to position [4527, 0]
